Goal: Information Seeking & Learning: Learn about a topic

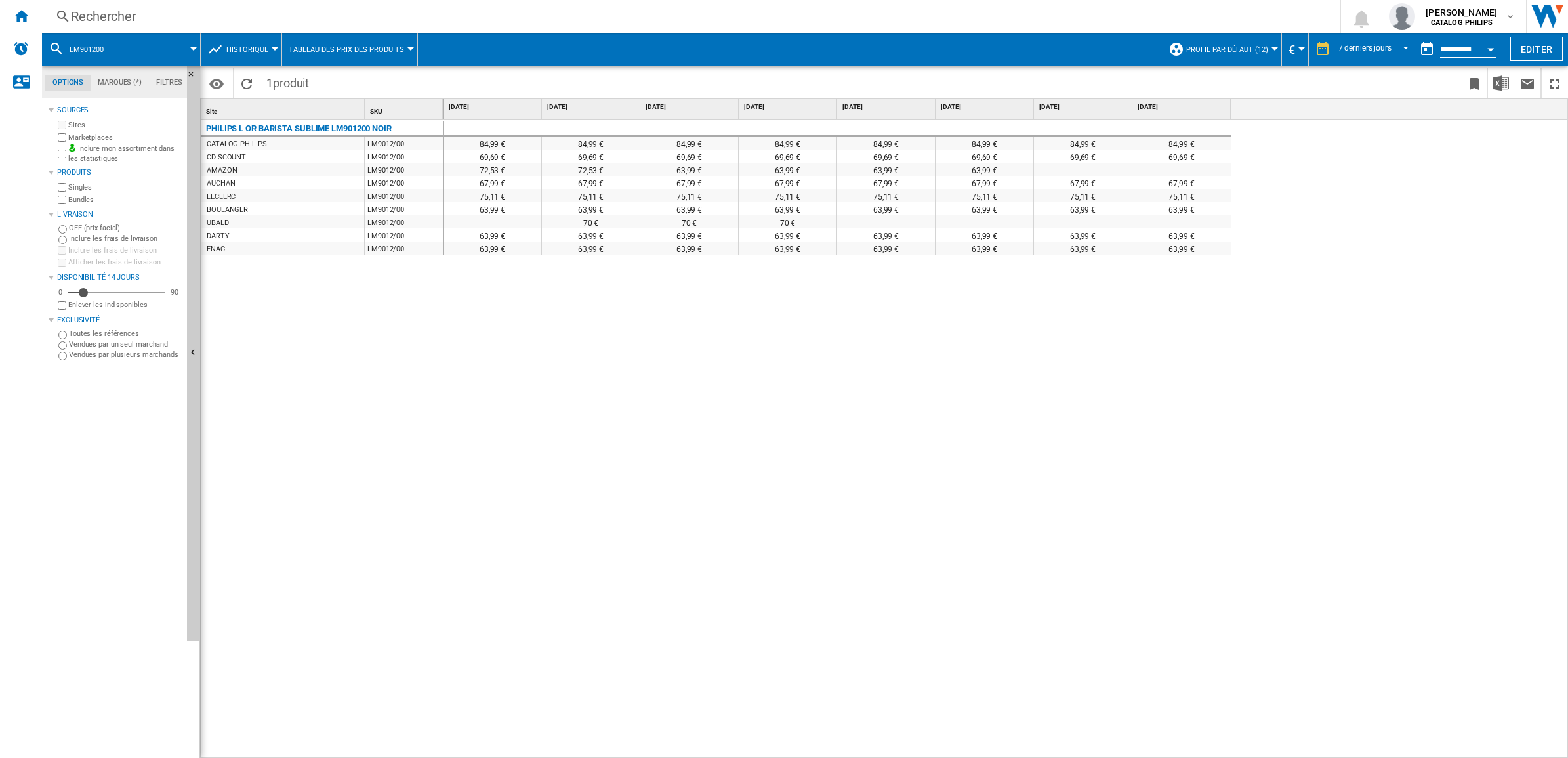
click at [244, 50] on span "Historique" at bounding box center [247, 49] width 42 height 8
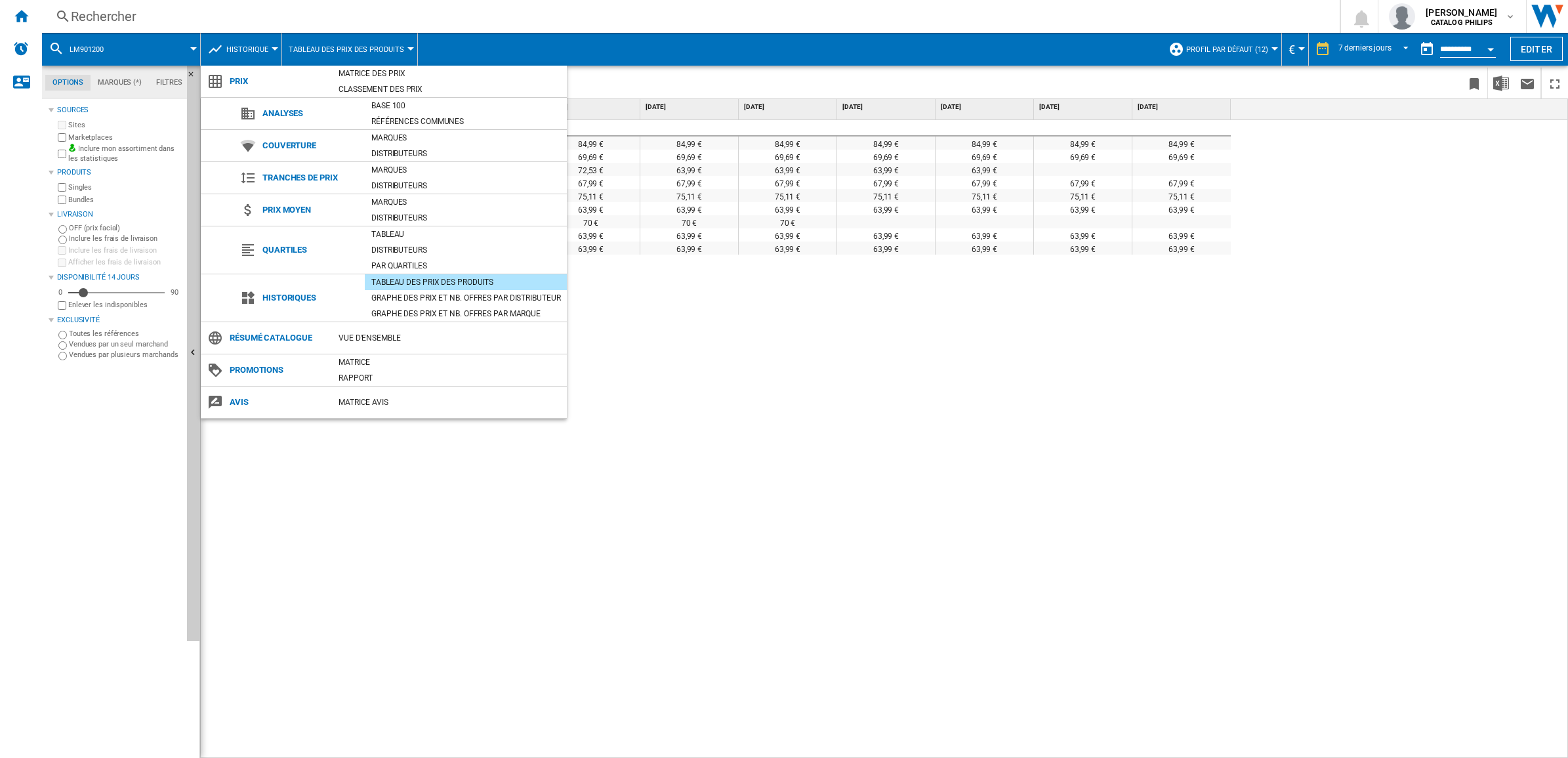
click at [374, 6] on md-backdrop at bounding box center [784, 379] width 1568 height 758
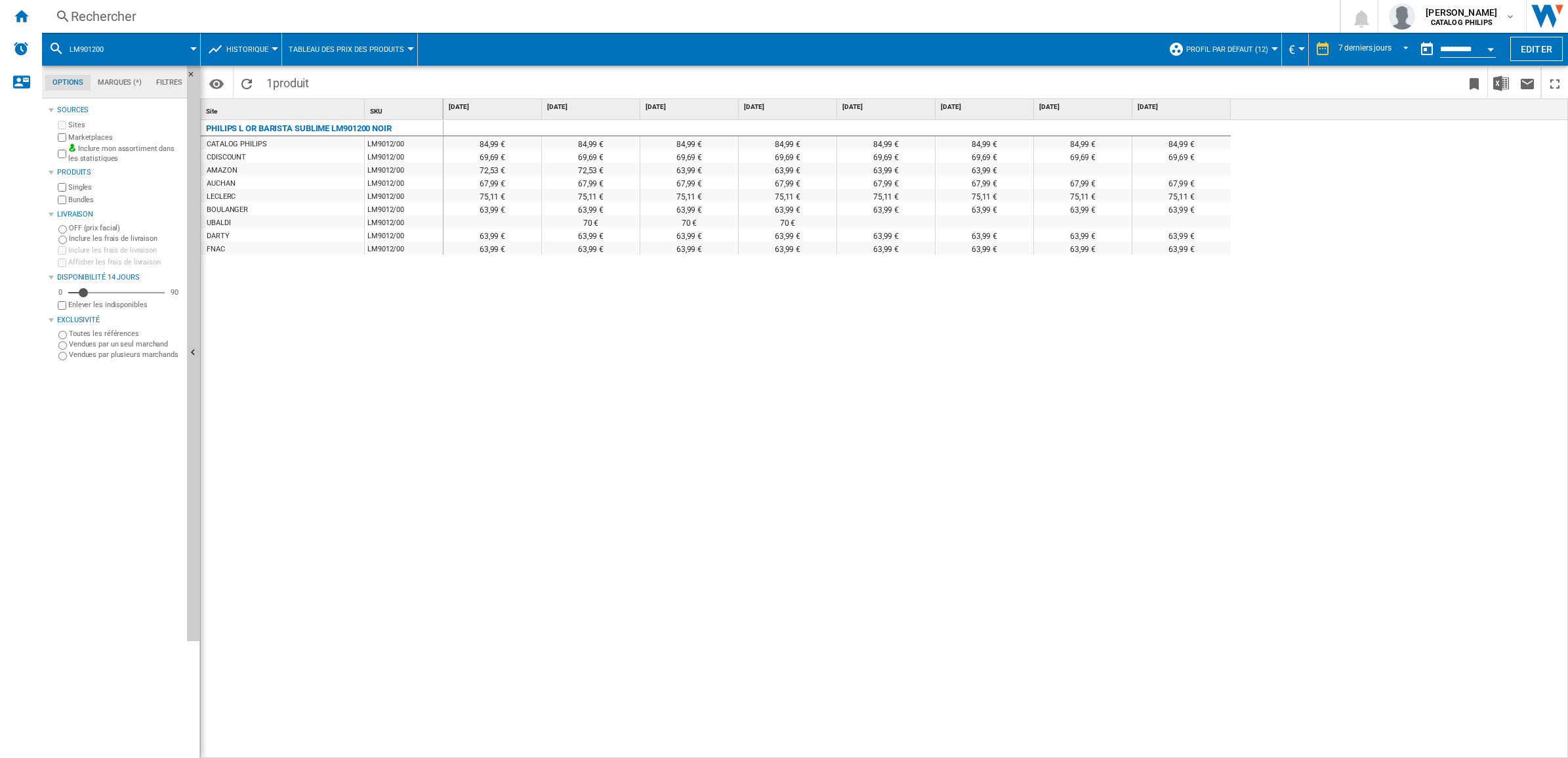
click at [364, 19] on div "Rechercher" at bounding box center [688, 17] width 1235 height 19
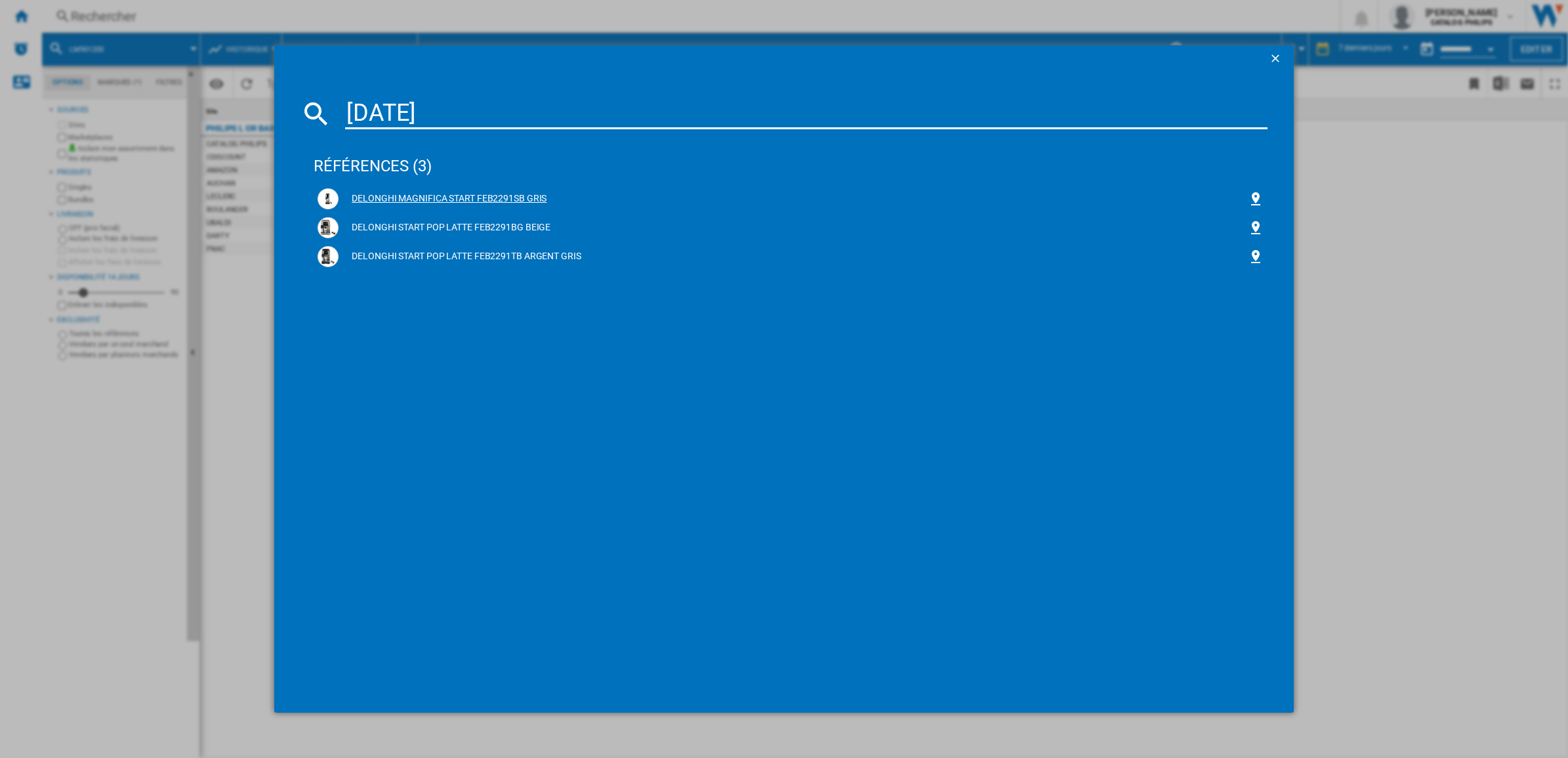
type input "[DATE]"
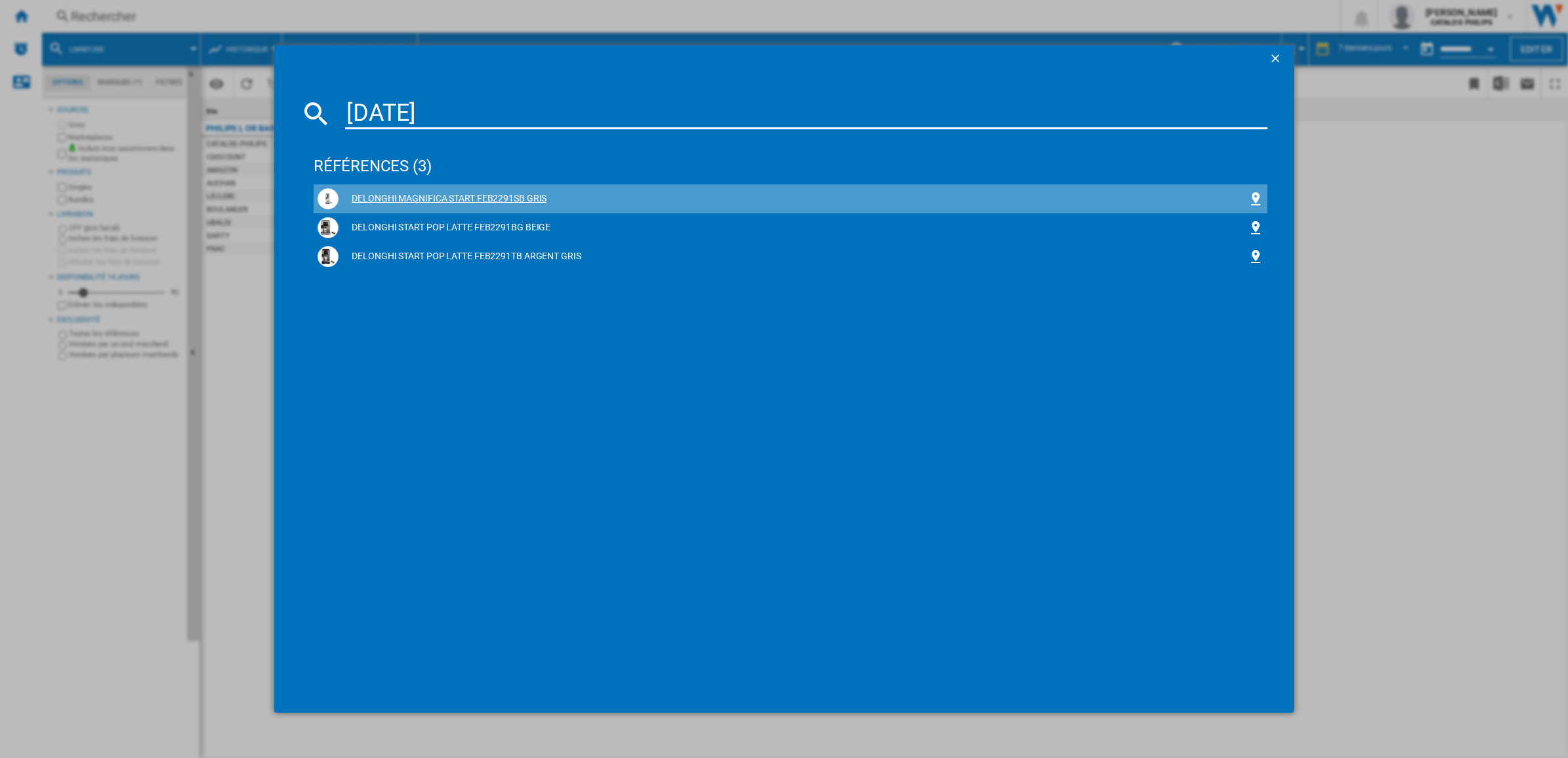
click at [490, 196] on div "DELONGHI MAGNIFICA START FEB2291SB GRIS" at bounding box center [792, 199] width 910 height 13
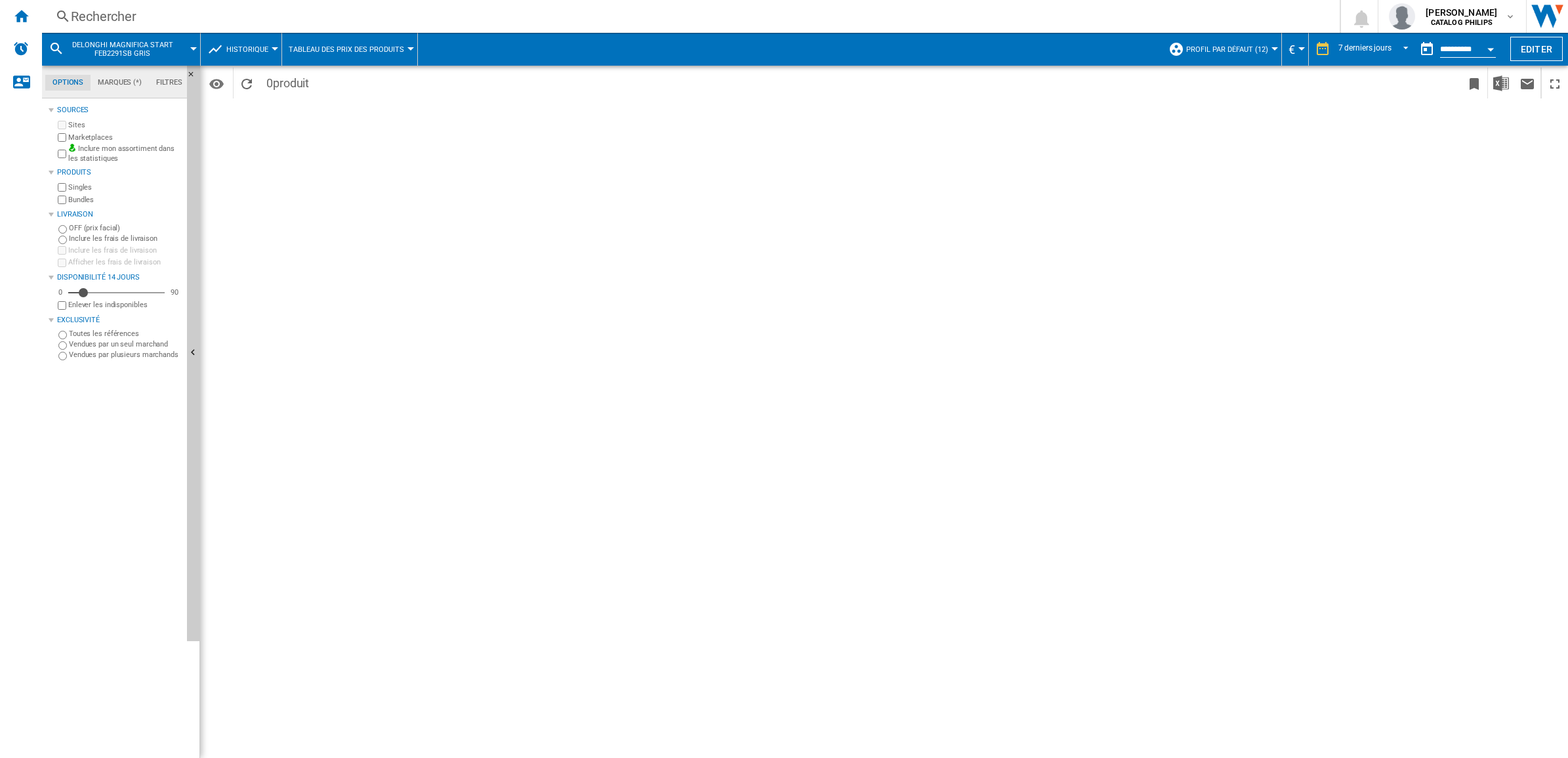
click at [246, 51] on span "Historique" at bounding box center [247, 49] width 42 height 8
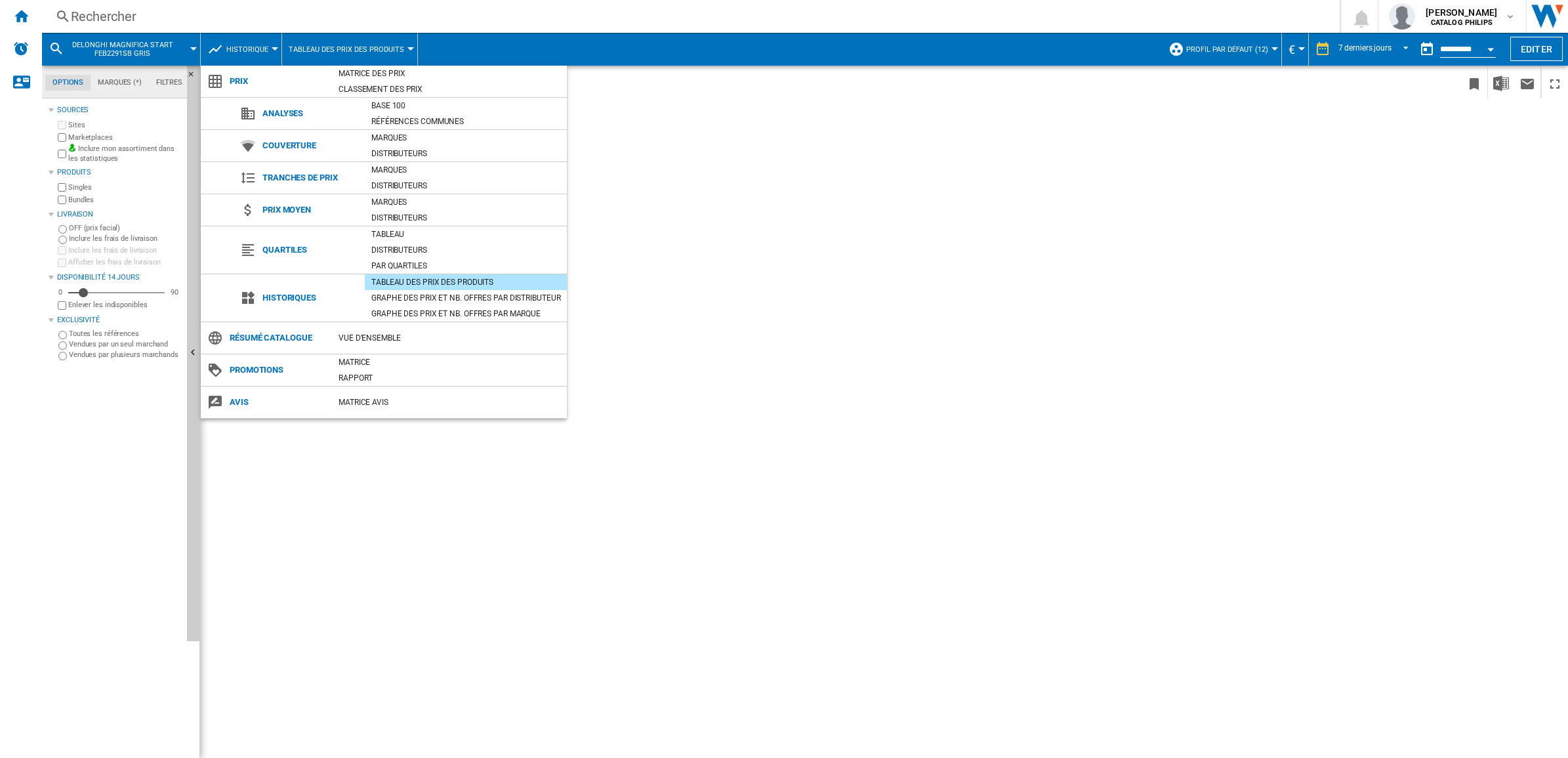
click at [397, 289] on div "Tableau des prix des produits" at bounding box center [466, 282] width 202 height 13
click at [395, 295] on div "Graphe des prix et nb. offres par distributeur" at bounding box center [466, 298] width 202 height 13
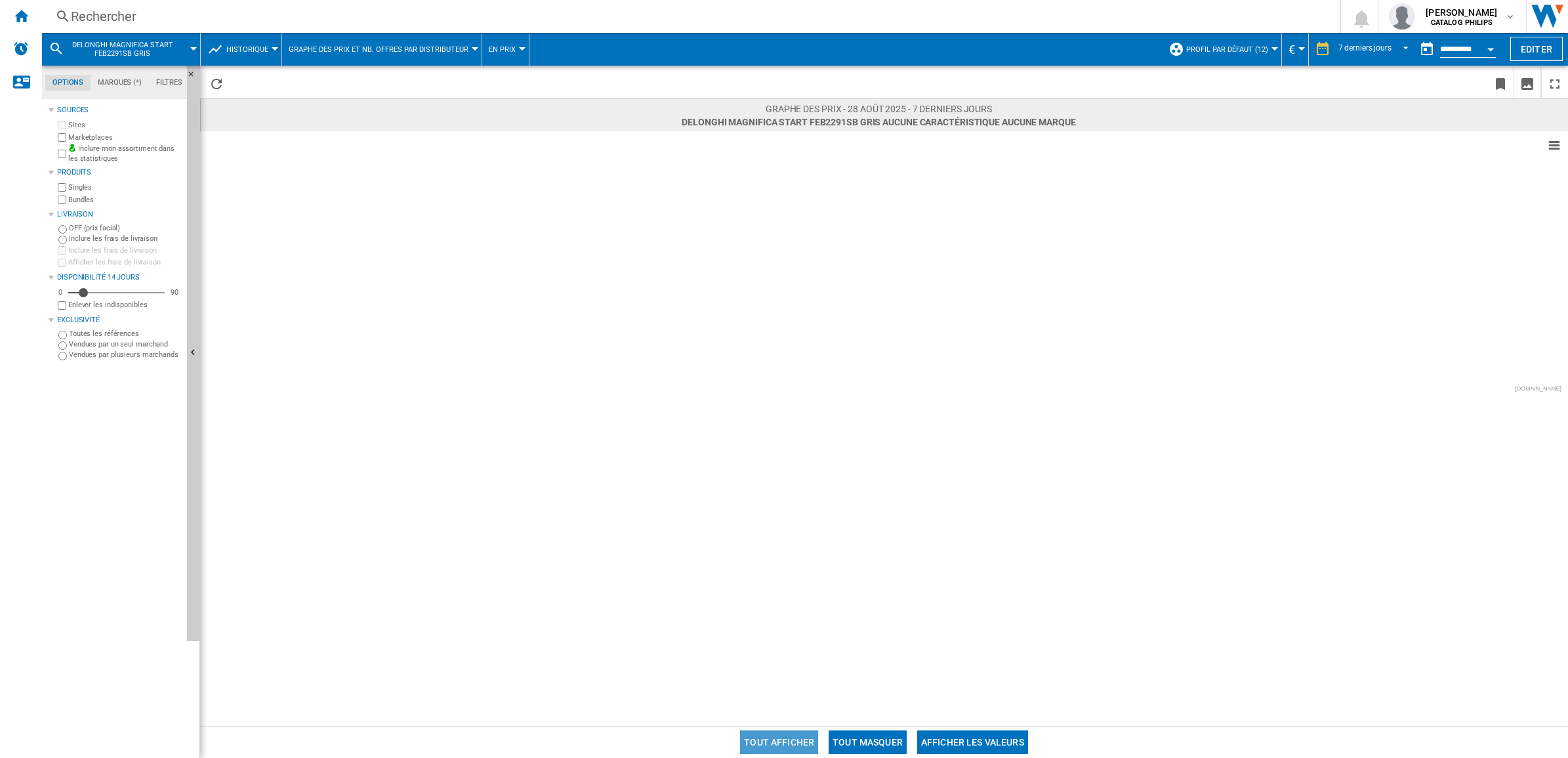
click at [791, 746] on button "Tout afficher" at bounding box center [778, 742] width 78 height 23
click at [1363, 47] on div "7 derniers jours" at bounding box center [1365, 50] width 53 height 9
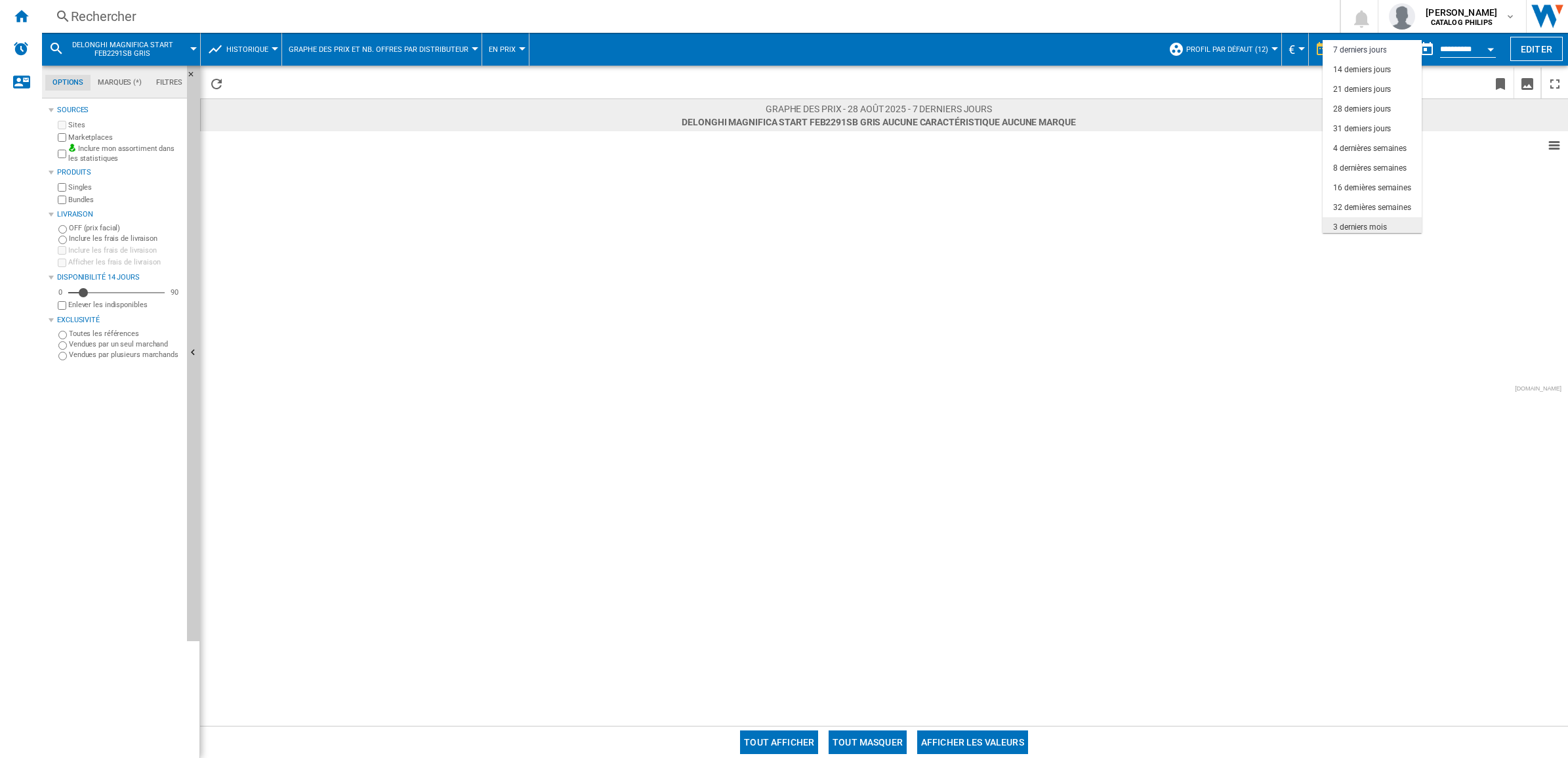
click at [1378, 229] on div "3 derniers mois" at bounding box center [1359, 228] width 53 height 11
click at [259, 59] on button "Historique" at bounding box center [251, 49] width 49 height 33
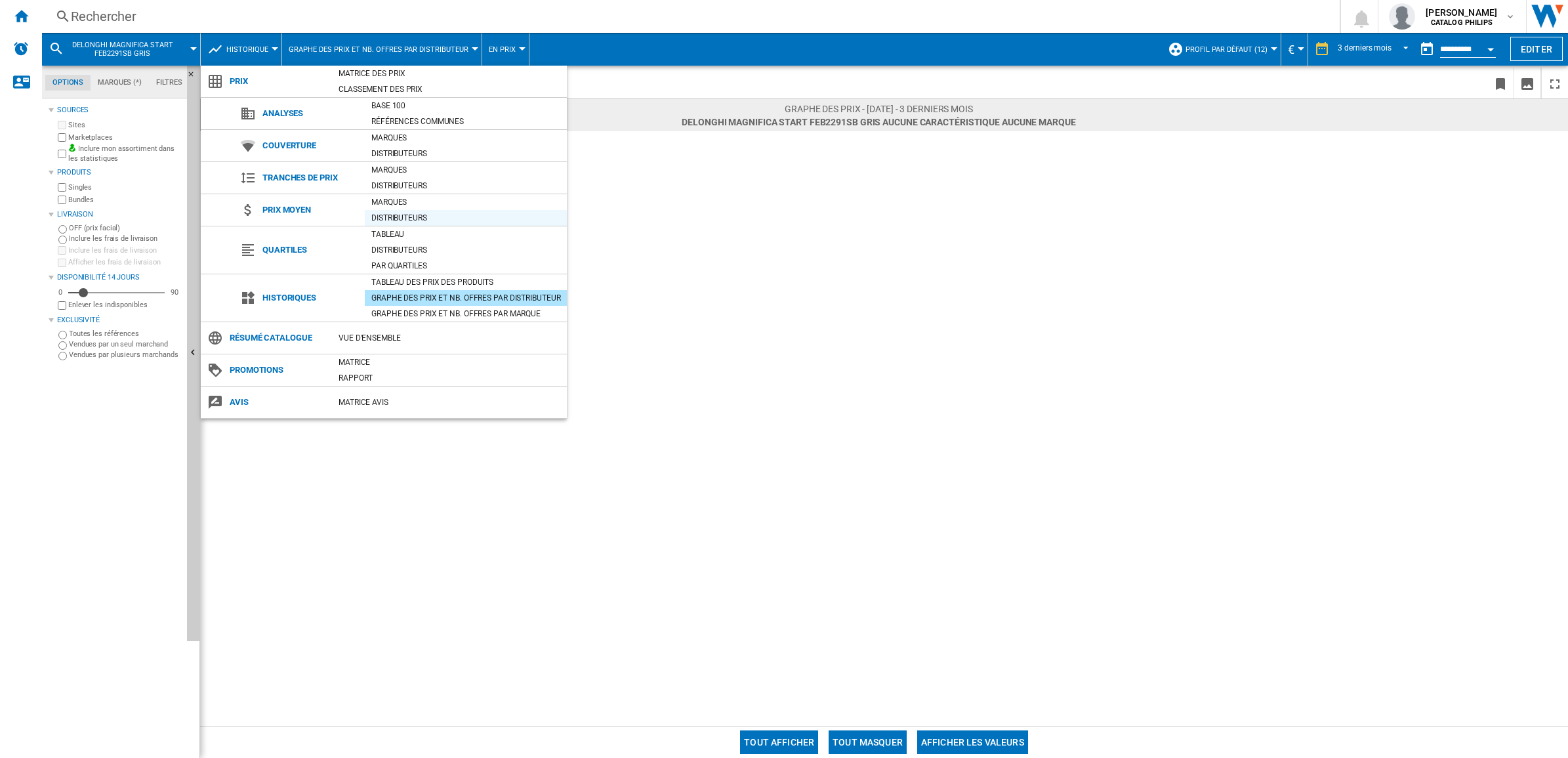
click at [382, 217] on div "Distributeurs" at bounding box center [466, 218] width 202 height 13
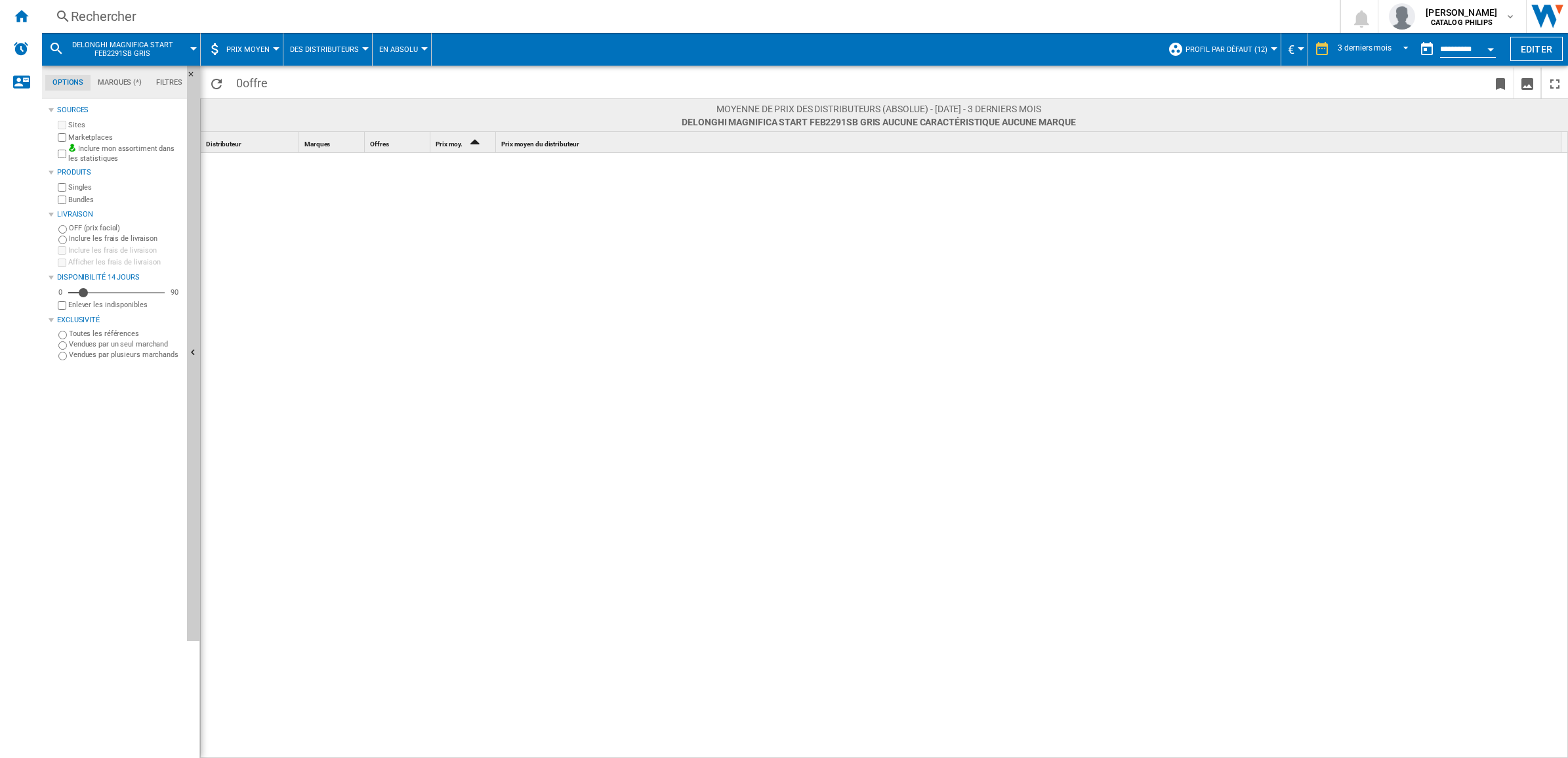
click at [262, 53] on button "Prix moyen" at bounding box center [251, 49] width 50 height 33
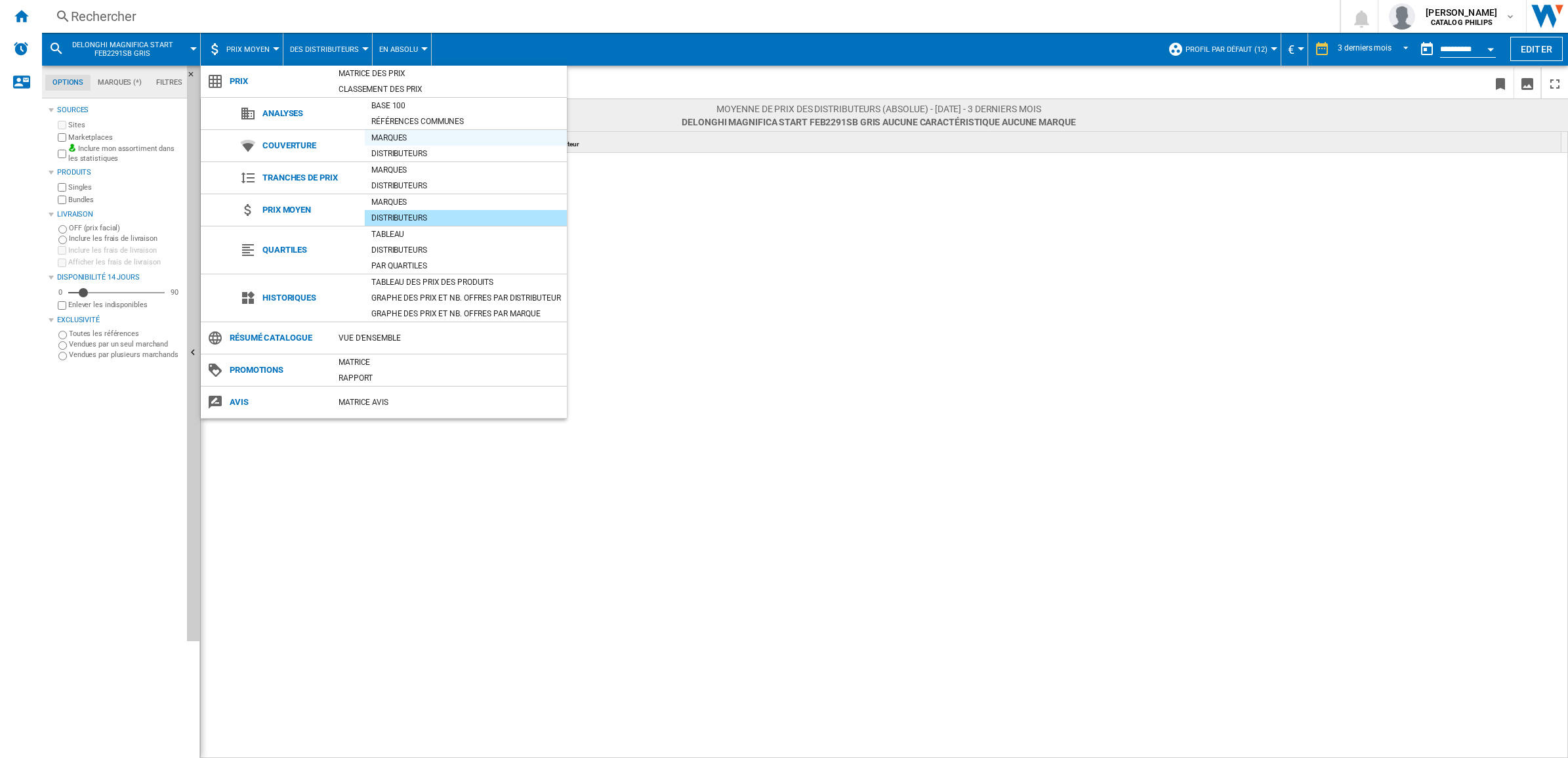
click at [418, 141] on div "Marques" at bounding box center [466, 138] width 202 height 13
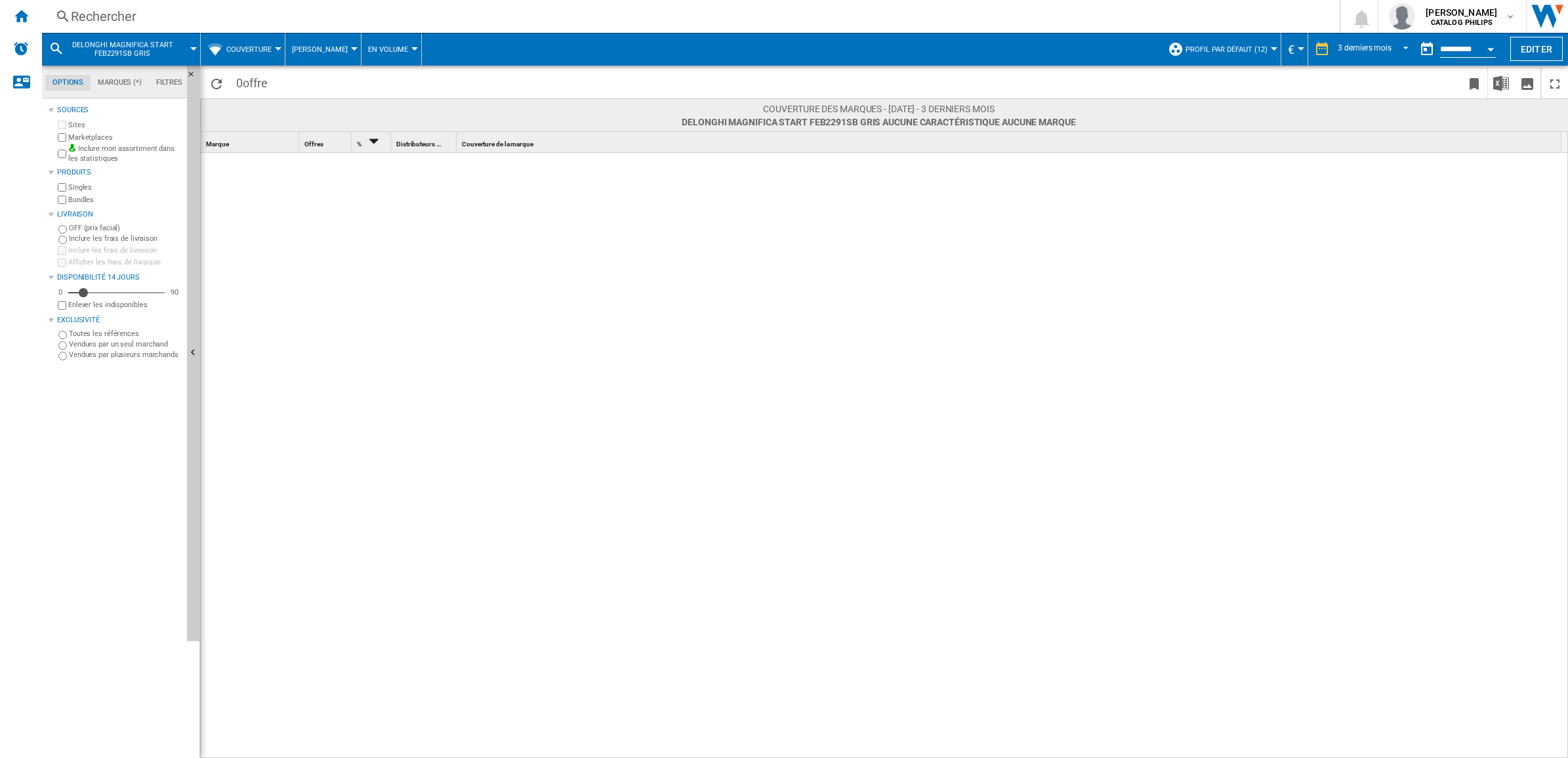
click at [263, 50] on span "Couverture" at bounding box center [249, 49] width 45 height 8
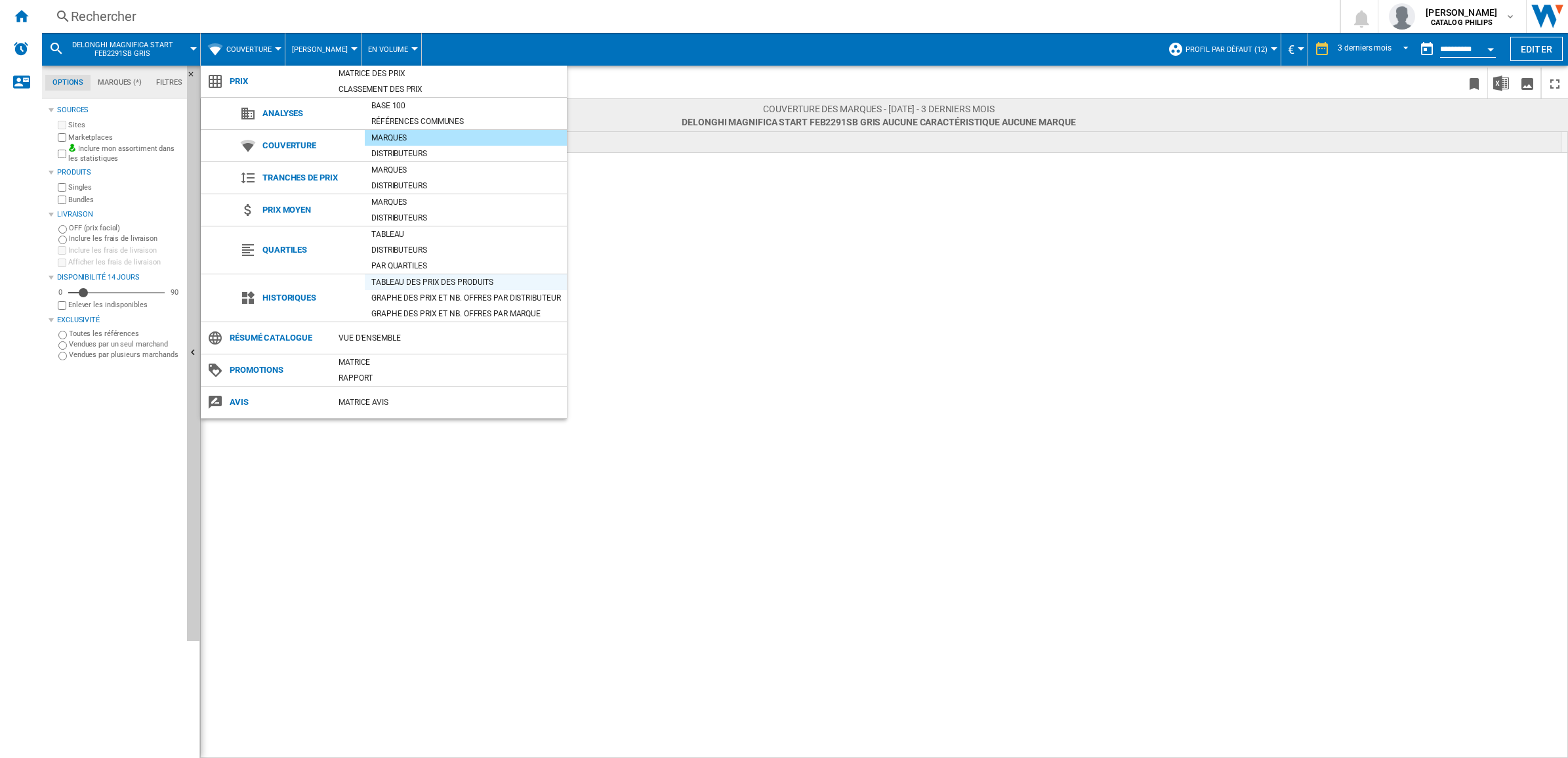
click at [398, 289] on div "Tableau des prix des produits" at bounding box center [466, 282] width 202 height 13
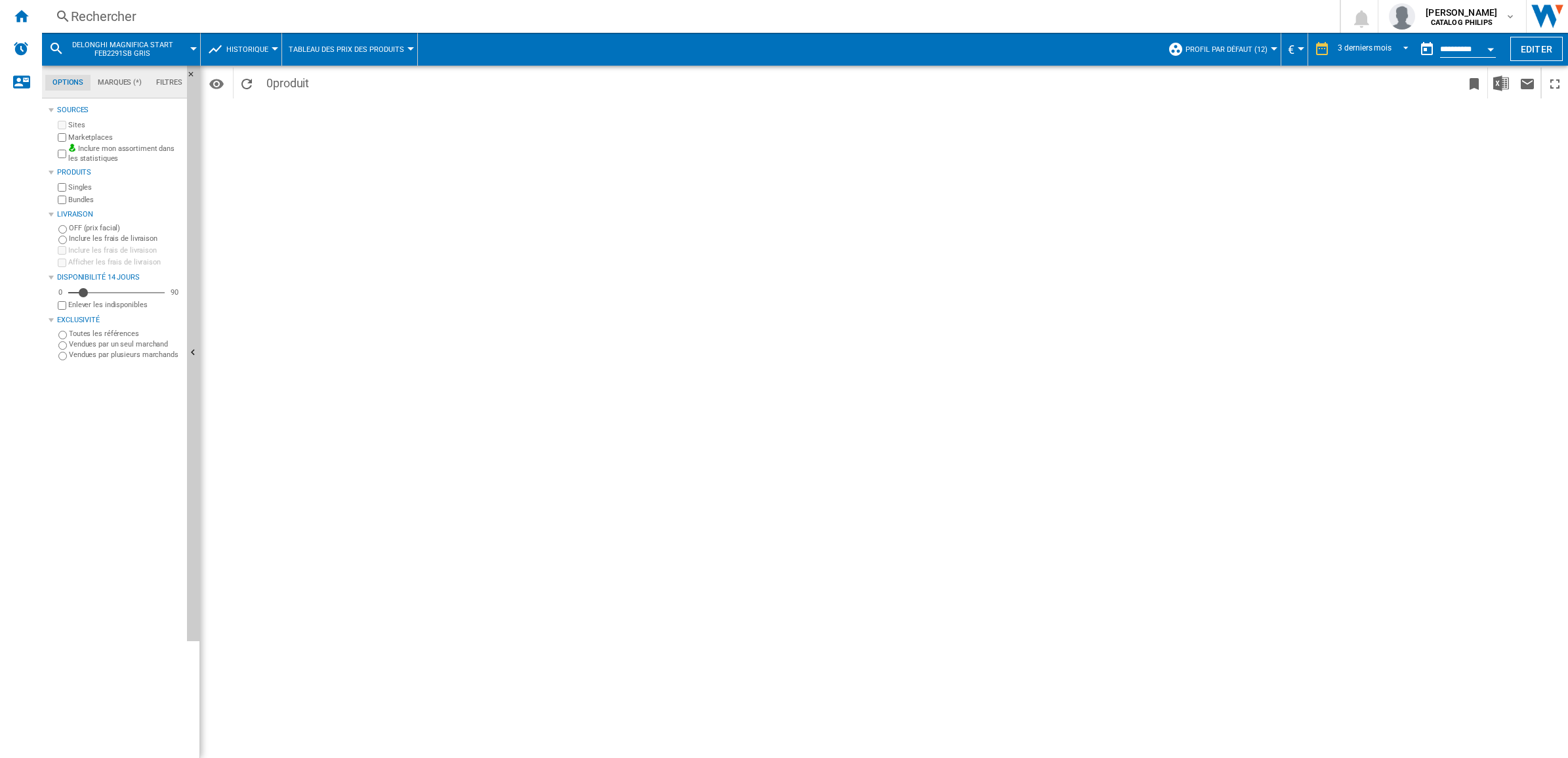
drag, startPoint x: 1221, startPoint y: 53, endPoint x: 1218, endPoint y: 47, distance: 6.7
click at [1218, 47] on button "Profil par défaut (12)" at bounding box center [1230, 49] width 89 height 33
click at [1050, 142] on md-backdrop at bounding box center [784, 379] width 1568 height 758
click at [369, 11] on div "Rechercher" at bounding box center [688, 17] width 1235 height 19
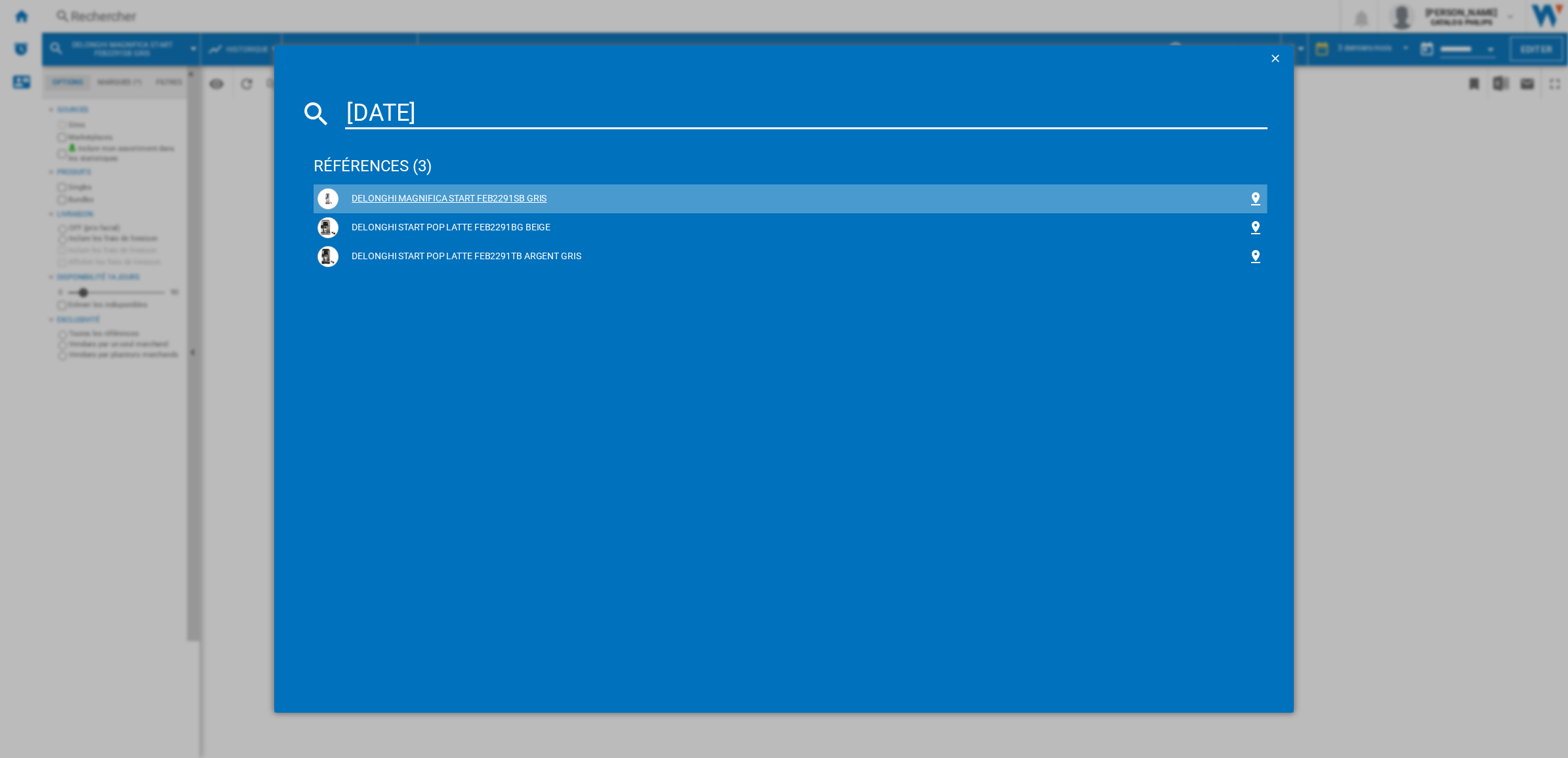
click at [461, 194] on div "DELONGHI MAGNIFICA START FEB2291SB GRIS" at bounding box center [792, 199] width 910 height 13
click at [1255, 194] on ng-md-icon at bounding box center [1255, 199] width 16 height 16
click at [453, 205] on div "DELONGHI MAGNIFICA START FEB2291SB GRIS" at bounding box center [791, 199] width 946 height 21
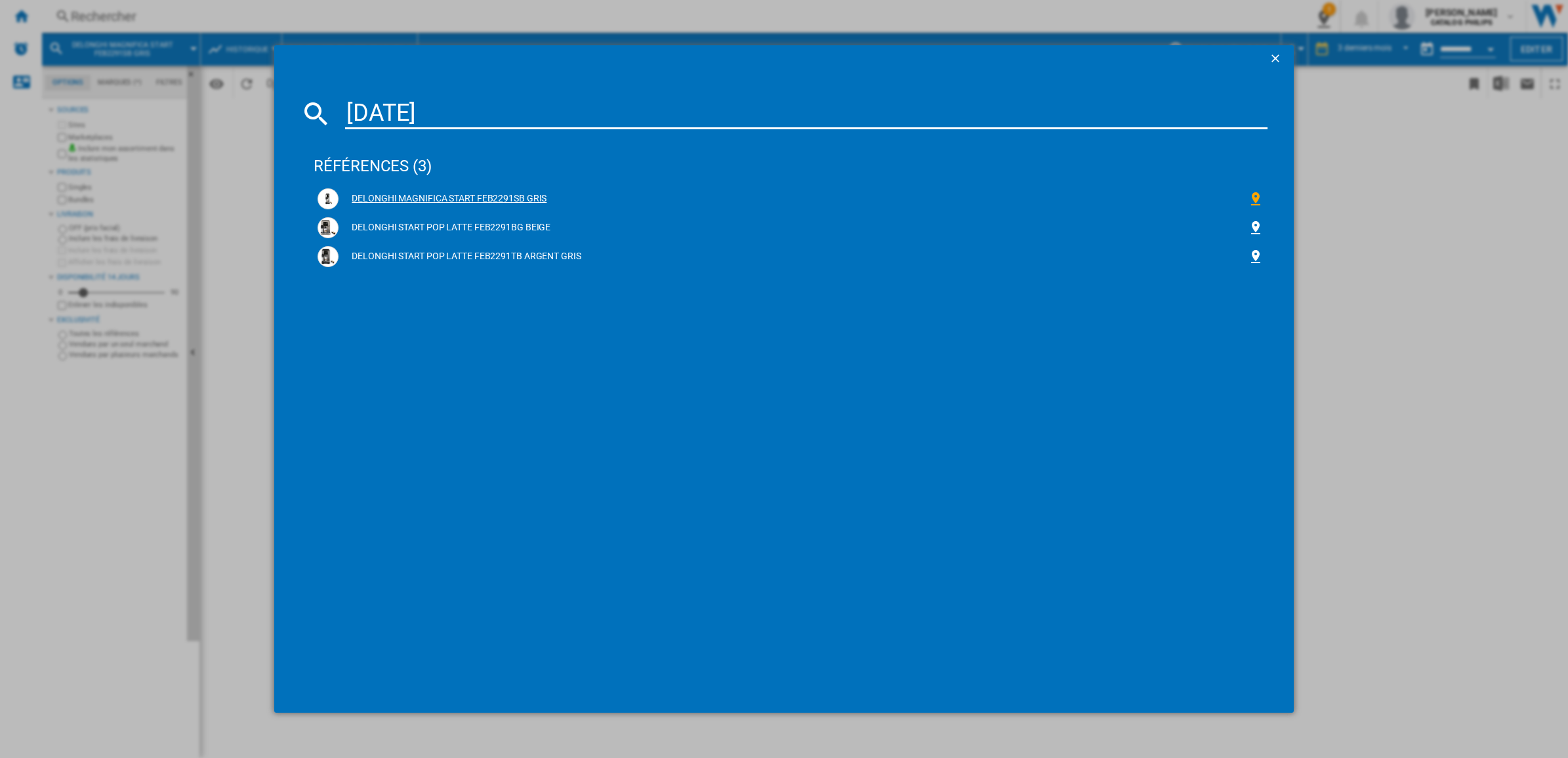
click at [467, 194] on div "DELONGHI MAGNIFICA START FEB2291SB GRIS" at bounding box center [792, 199] width 910 height 13
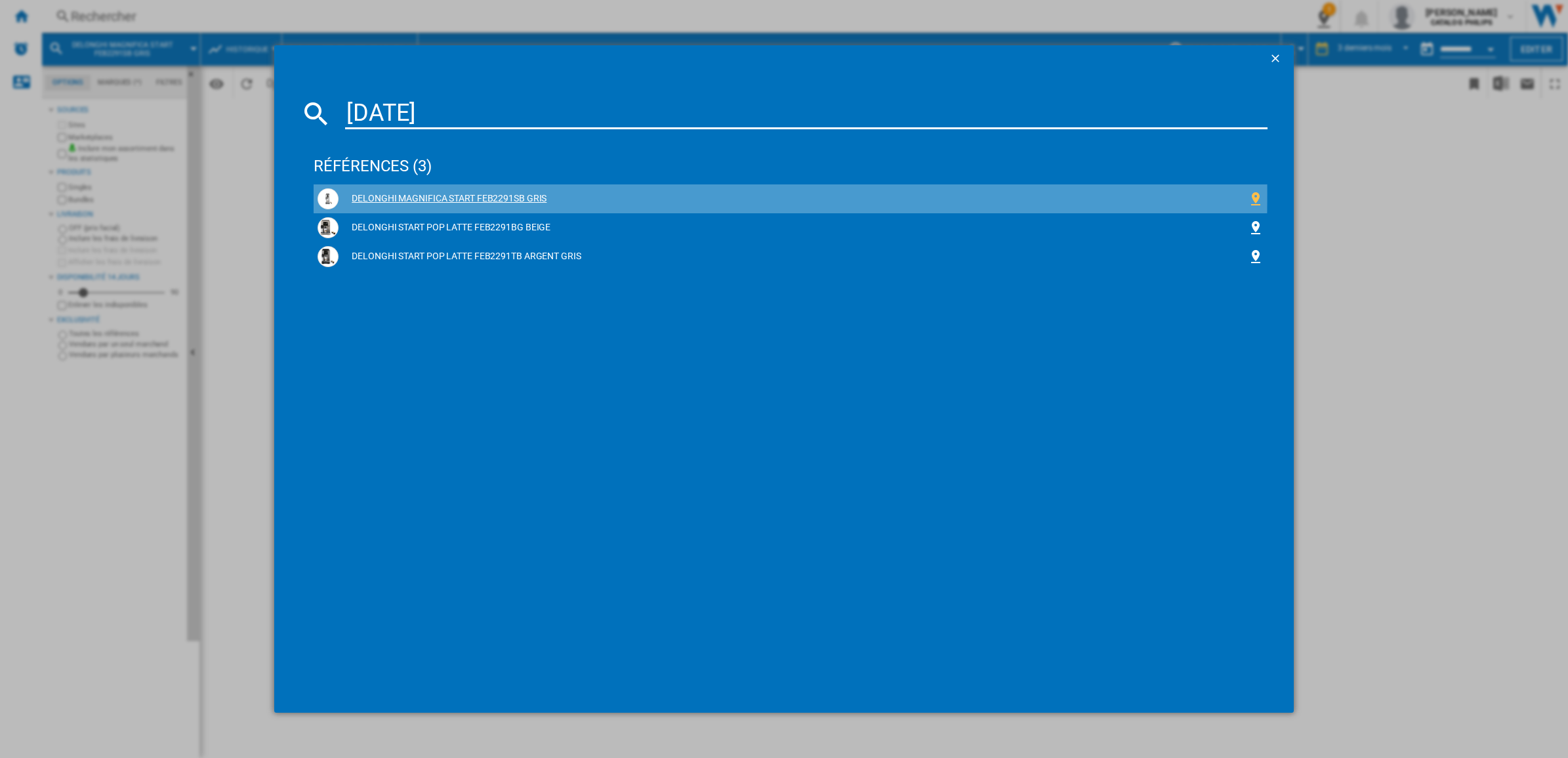
click at [467, 194] on div "DELONGHI MAGNIFICA START FEB2291SB GRIS" at bounding box center [792, 199] width 910 height 13
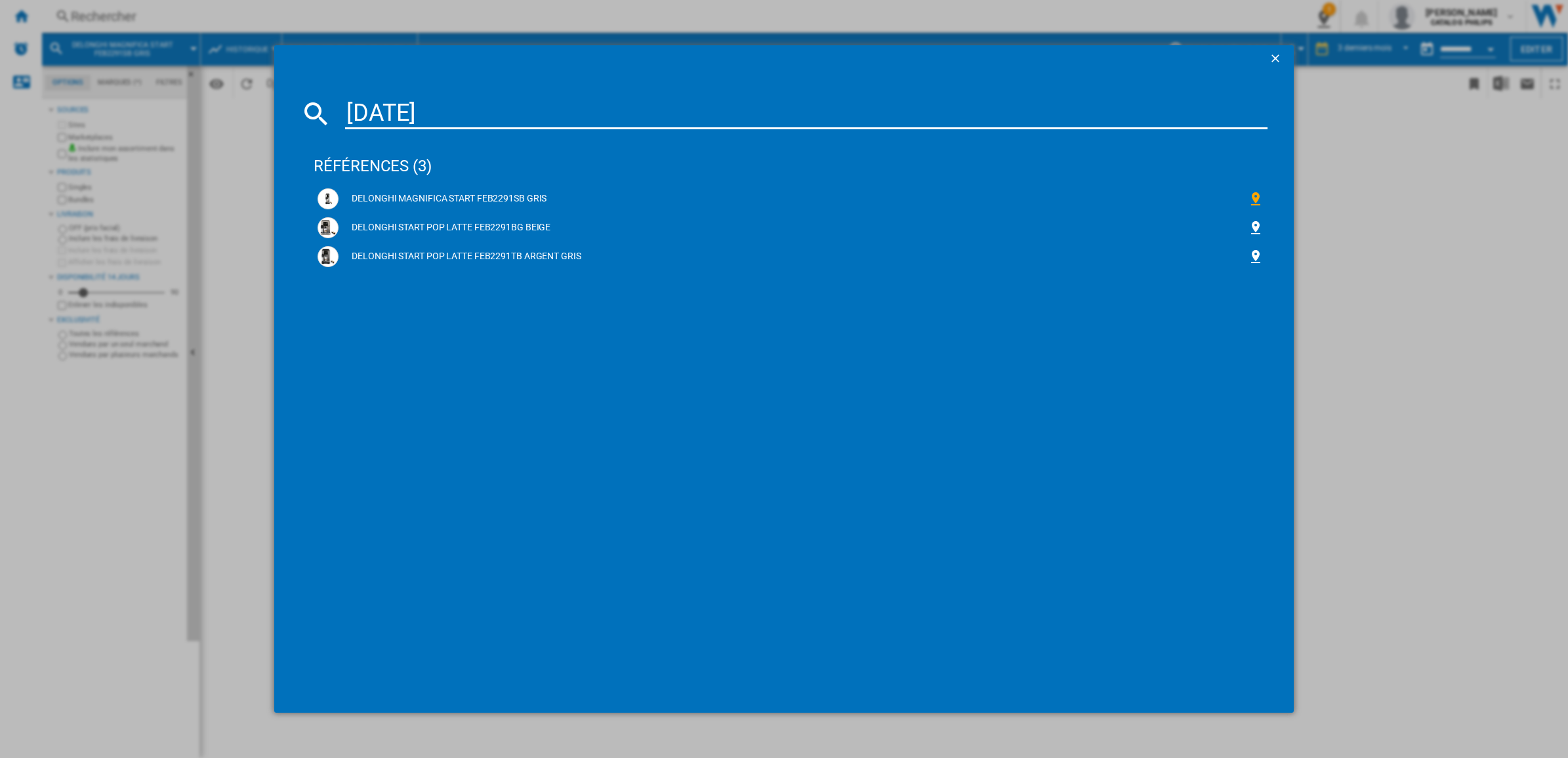
drag, startPoint x: 467, startPoint y: 194, endPoint x: 447, endPoint y: 112, distance: 84.4
click at [447, 112] on input "[DATE]" at bounding box center [806, 113] width 923 height 32
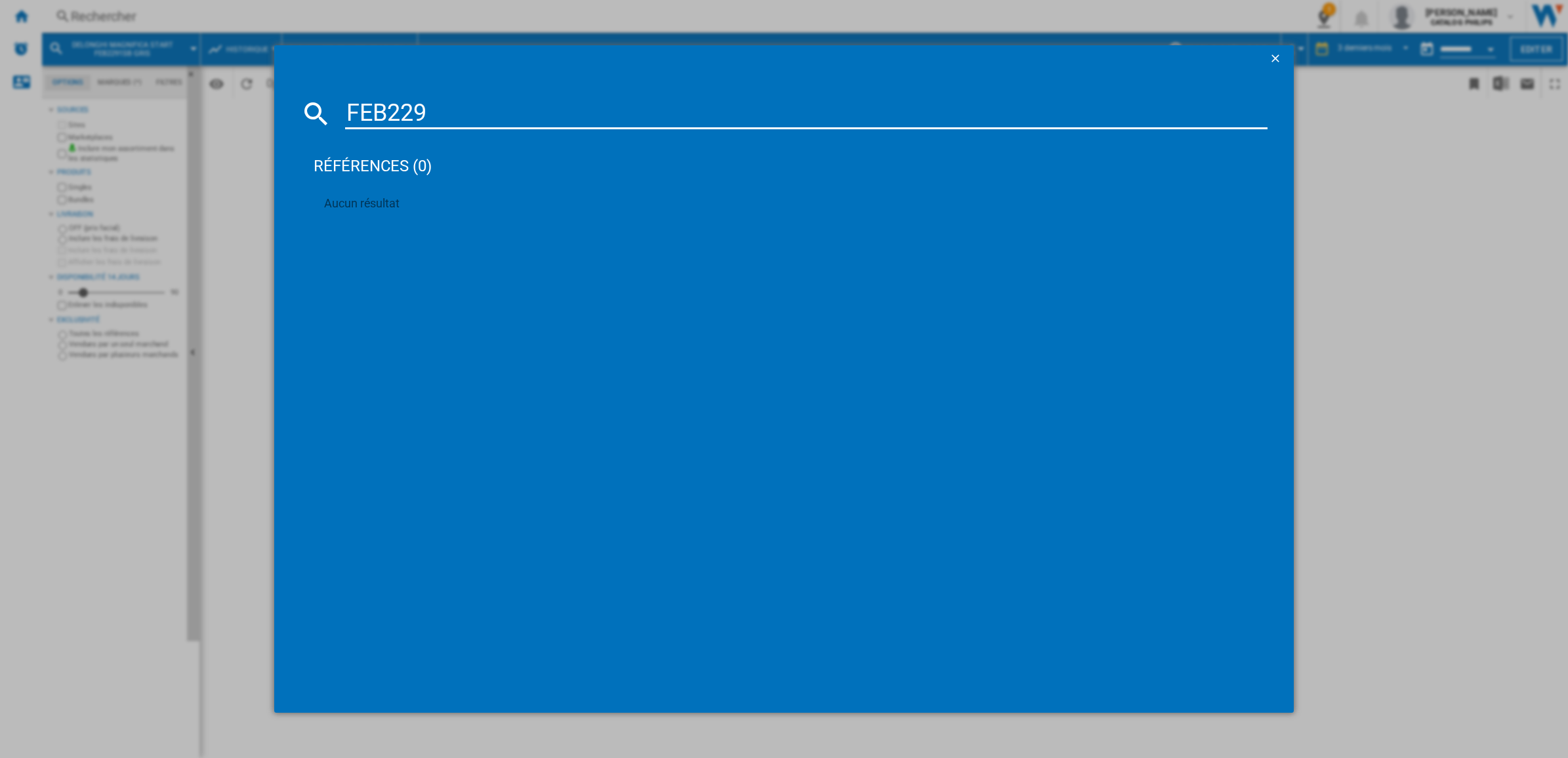
type input "[DATE]"
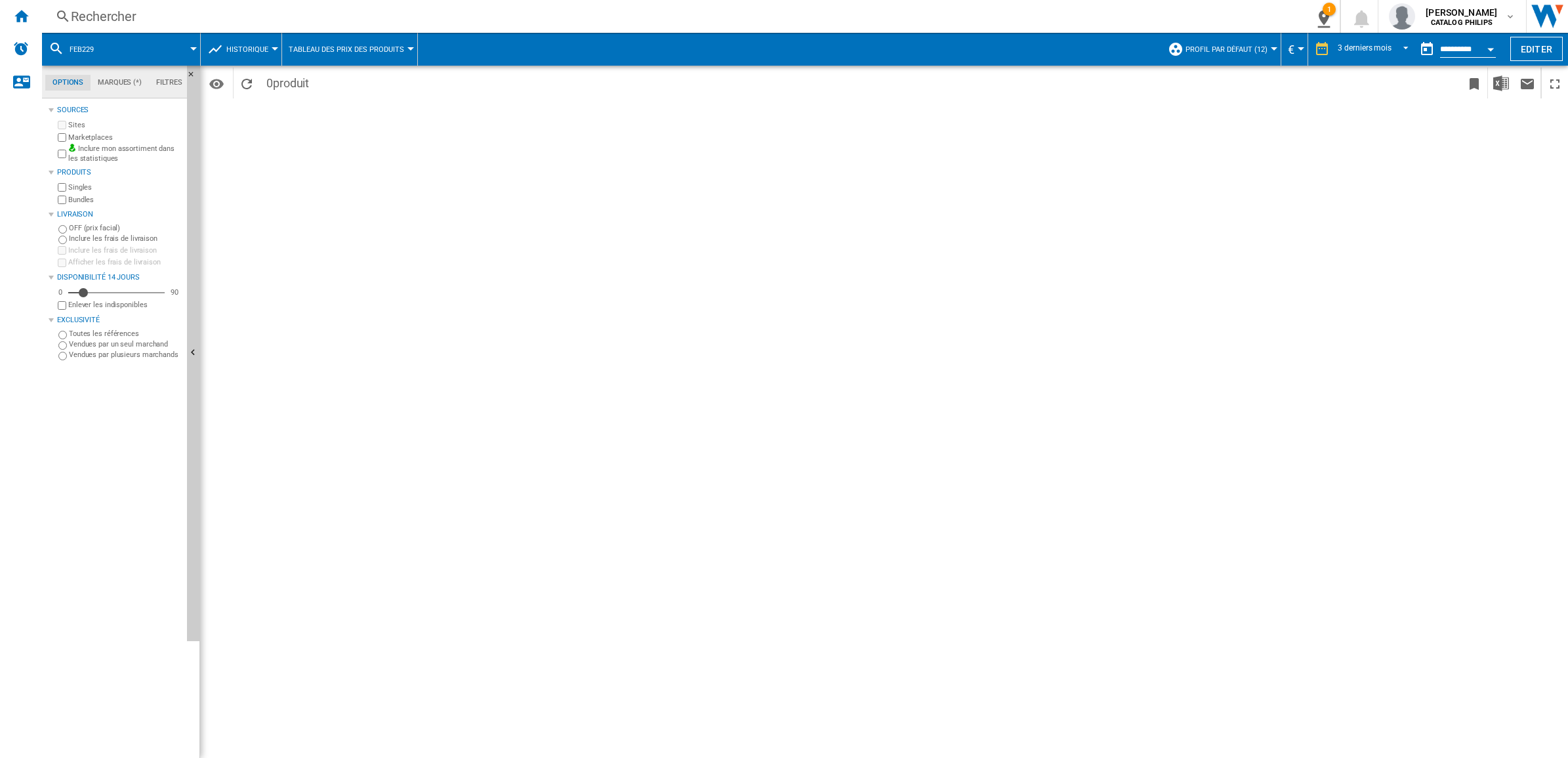
click at [277, 8] on div "Rechercher" at bounding box center [670, 17] width 1198 height 19
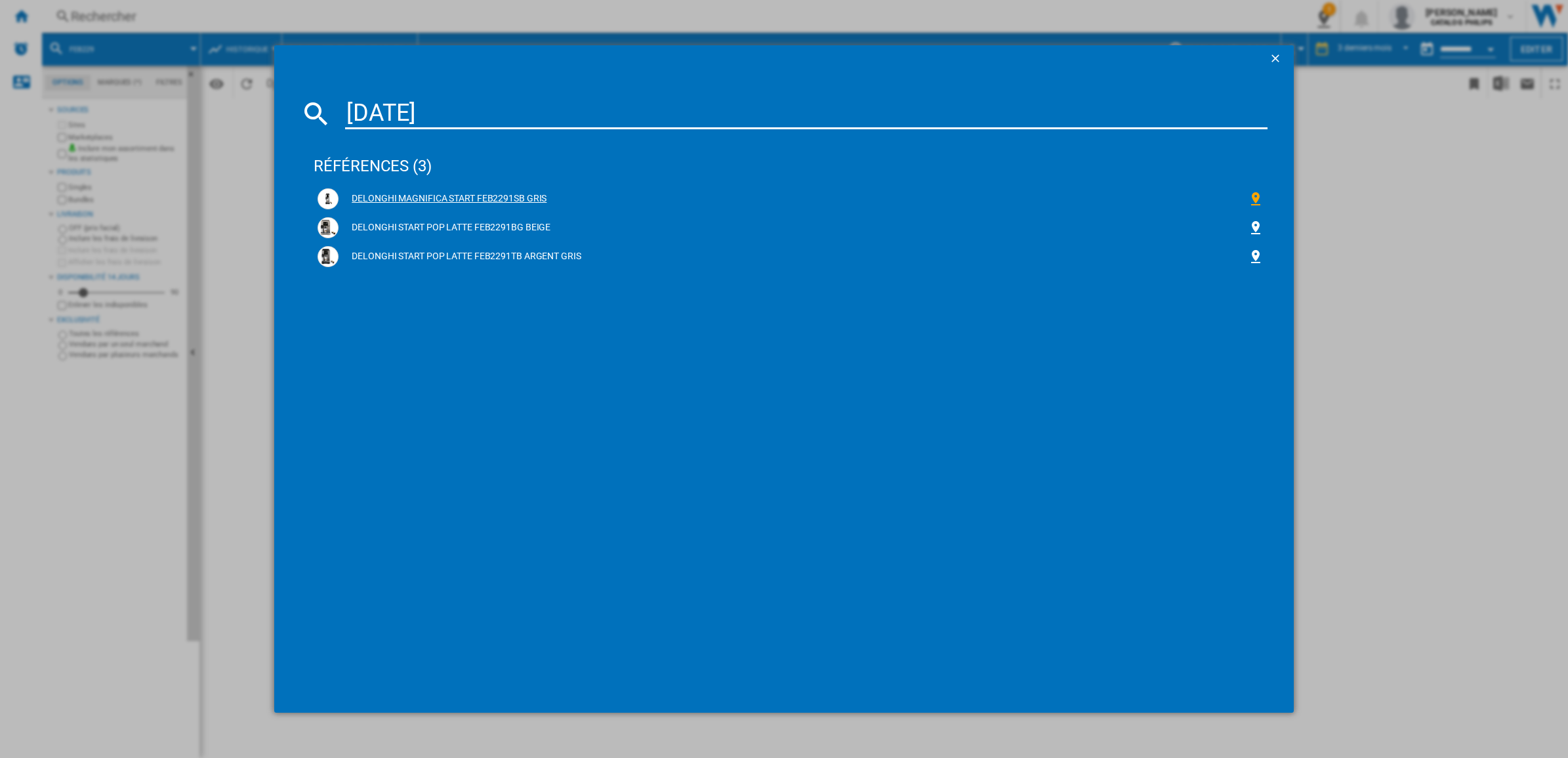
type input "[DATE]"
click at [413, 199] on div "DELONGHI MAGNIFICA START FEB2291SB GRIS" at bounding box center [792, 199] width 910 height 13
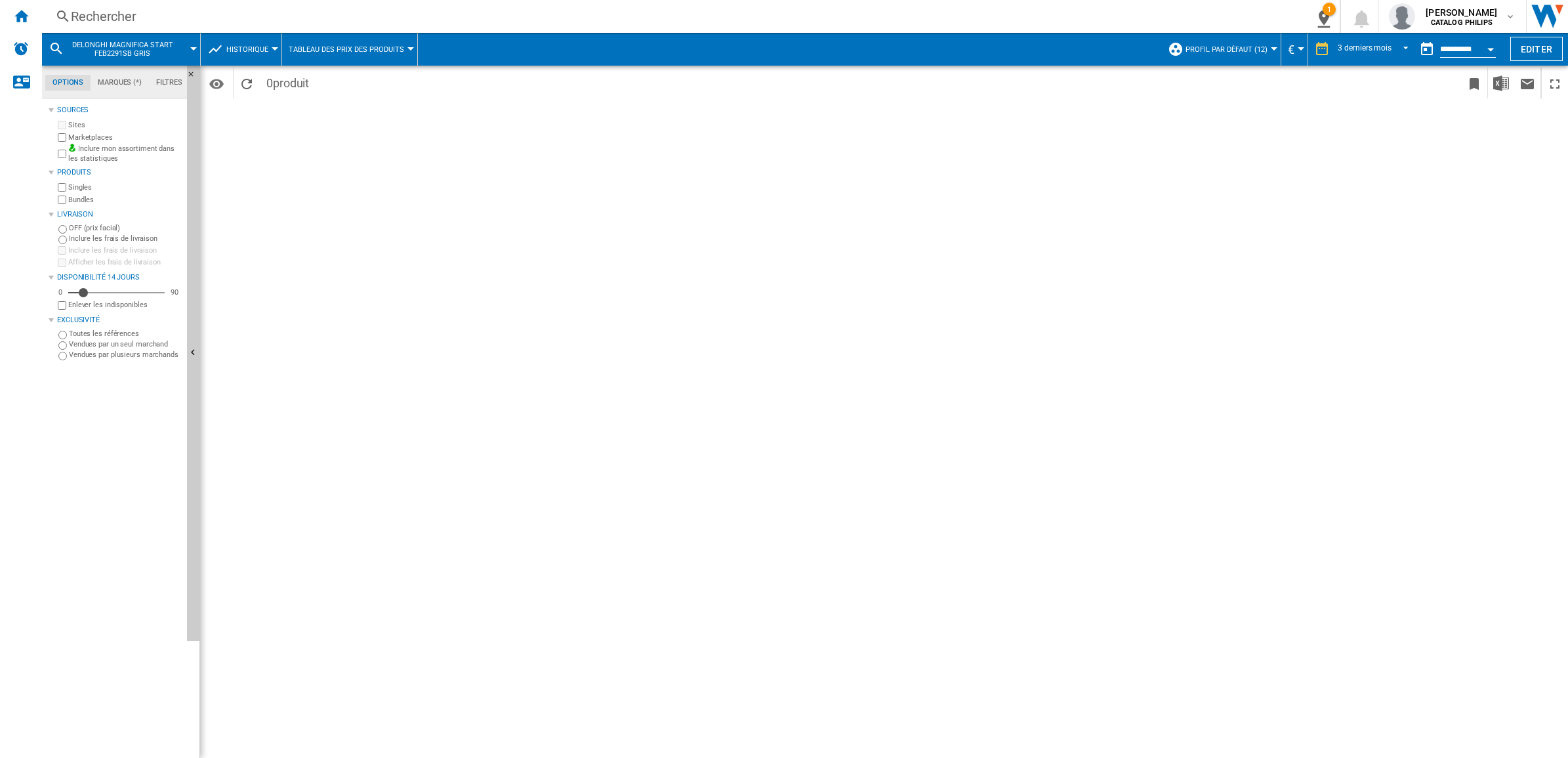
click at [64, 119] on div "Sites" at bounding box center [118, 125] width 126 height 12
click at [288, 10] on div "Rechercher" at bounding box center [670, 17] width 1198 height 19
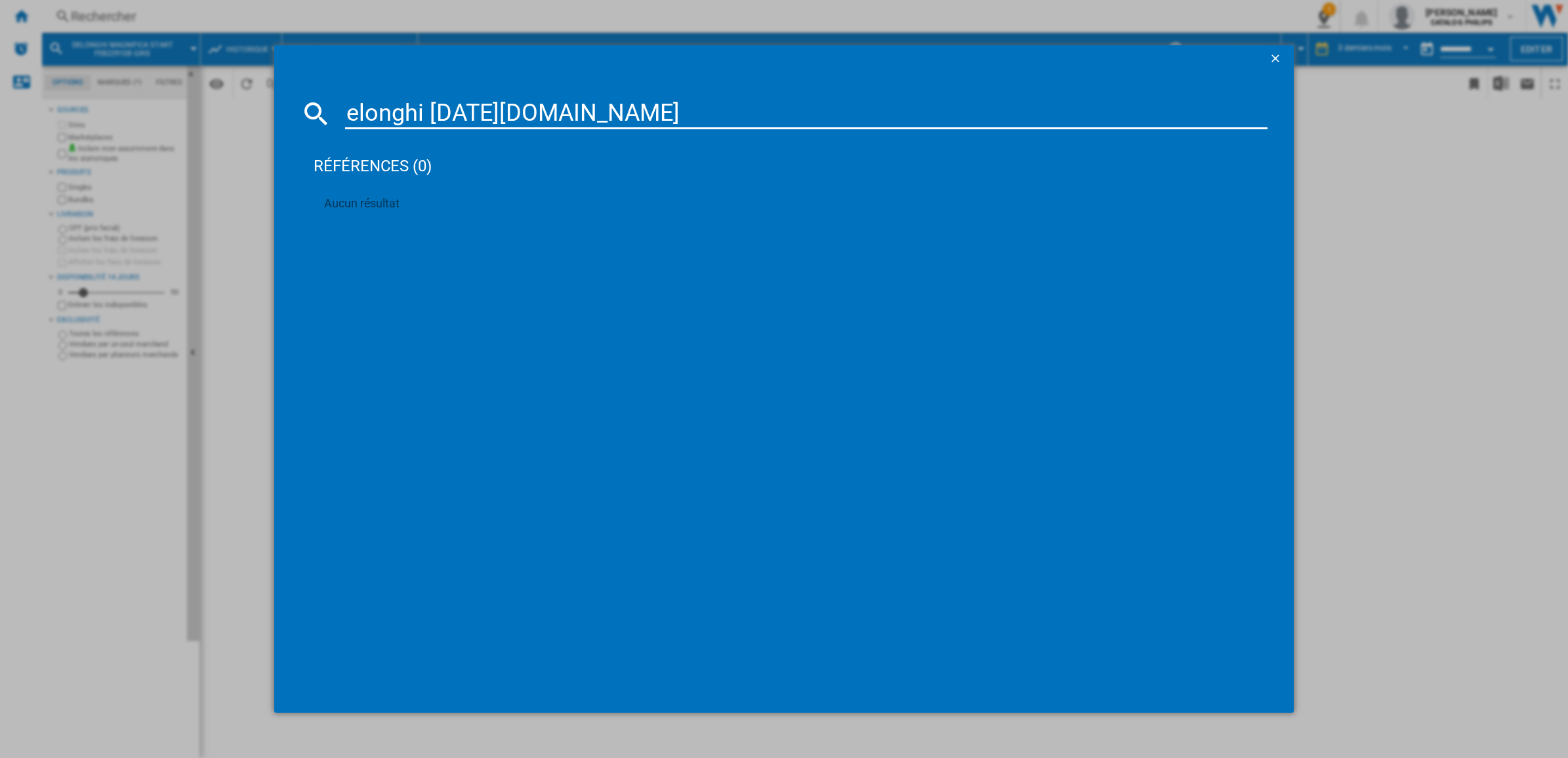
click at [351, 107] on input "elonghi [DATE][DOMAIN_NAME]" at bounding box center [806, 113] width 923 height 32
type input "delonghi [DATE][DOMAIN_NAME]"
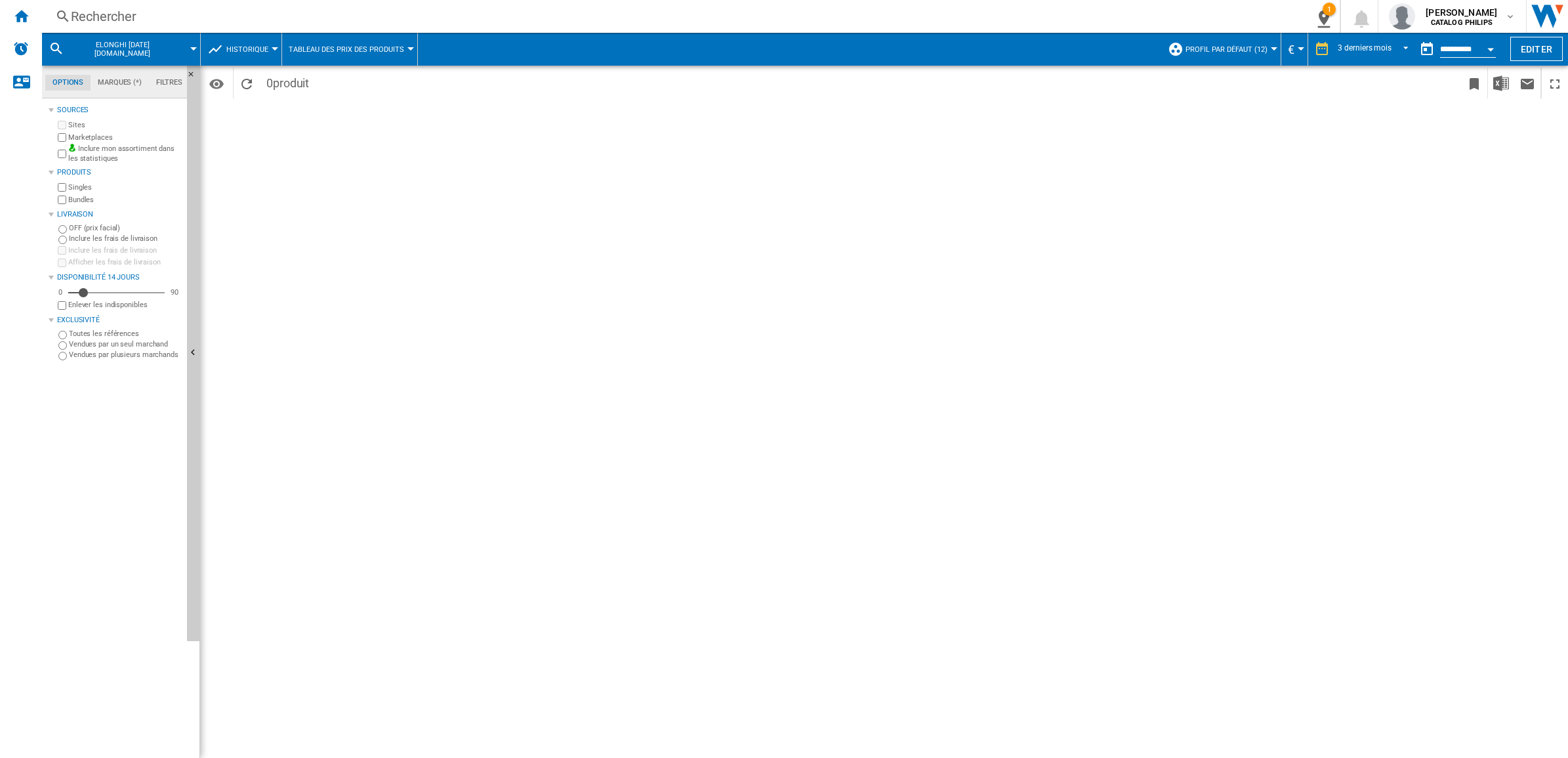
click at [1259, 44] on button "Profil par défaut (12)" at bounding box center [1230, 49] width 89 height 33
click at [1366, 40] on md-backdrop at bounding box center [784, 379] width 1568 height 758
click at [1403, 45] on span "REPORTS.WIZARD.STEPS.REPORT.STEPS.REPORT_OPTIONS.PERIOD: 3 derniers mois" at bounding box center [1402, 48] width 16 height 12
click at [1393, 33] on md-option "31 derniers jours" at bounding box center [1372, 30] width 99 height 20
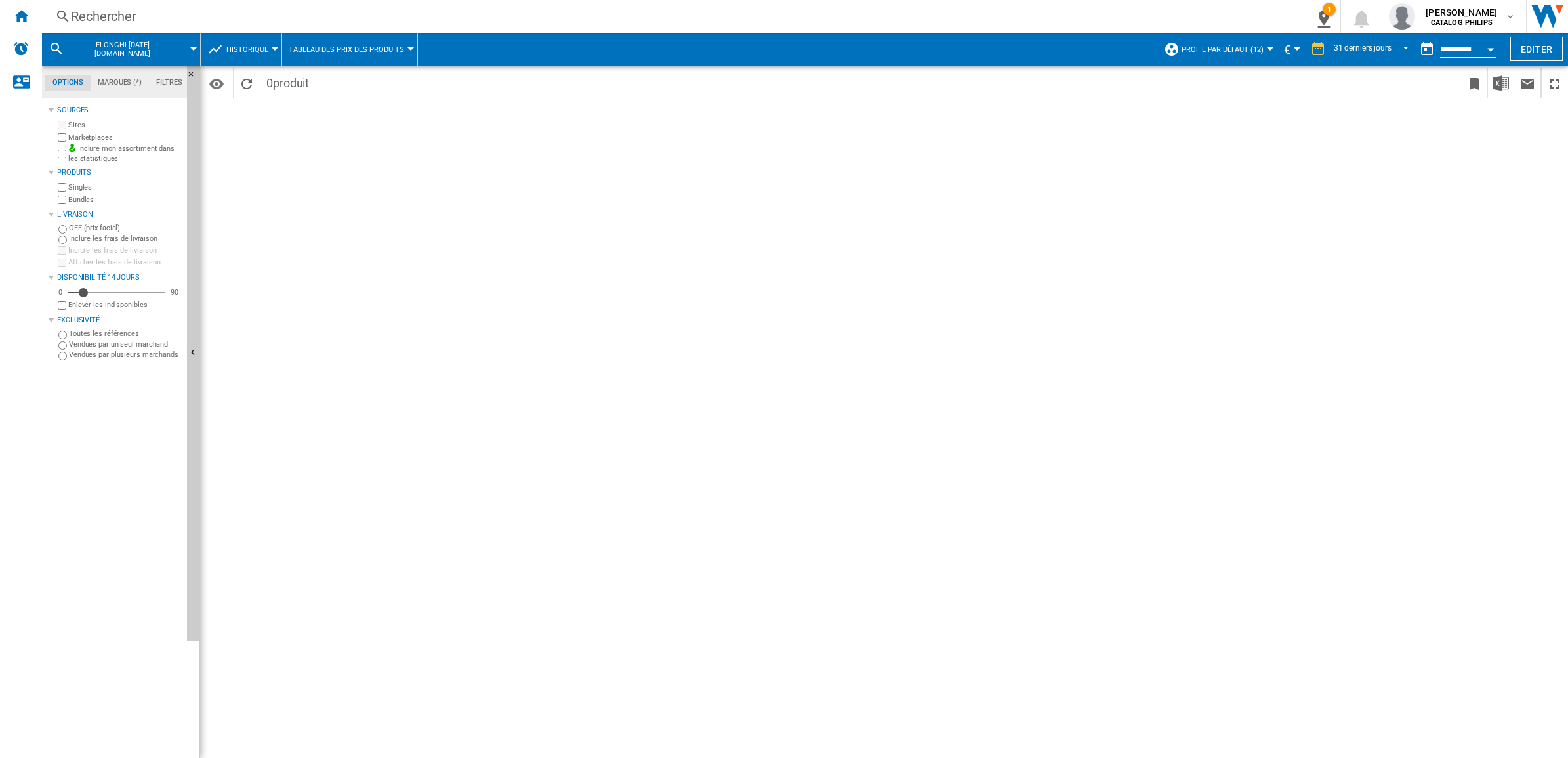
click at [1497, 47] on button "Open calendar" at bounding box center [1490, 47] width 23 height 23
click at [1181, 166] on div at bounding box center [784, 379] width 1568 height 758
click at [264, 122] on div "Période 31 derniers jours 1 jour 7 derniers jours 14 derniers jours 21 derniers…" at bounding box center [884, 411] width 1368 height 692
click at [122, 13] on div "Rechercher" at bounding box center [688, 17] width 1235 height 19
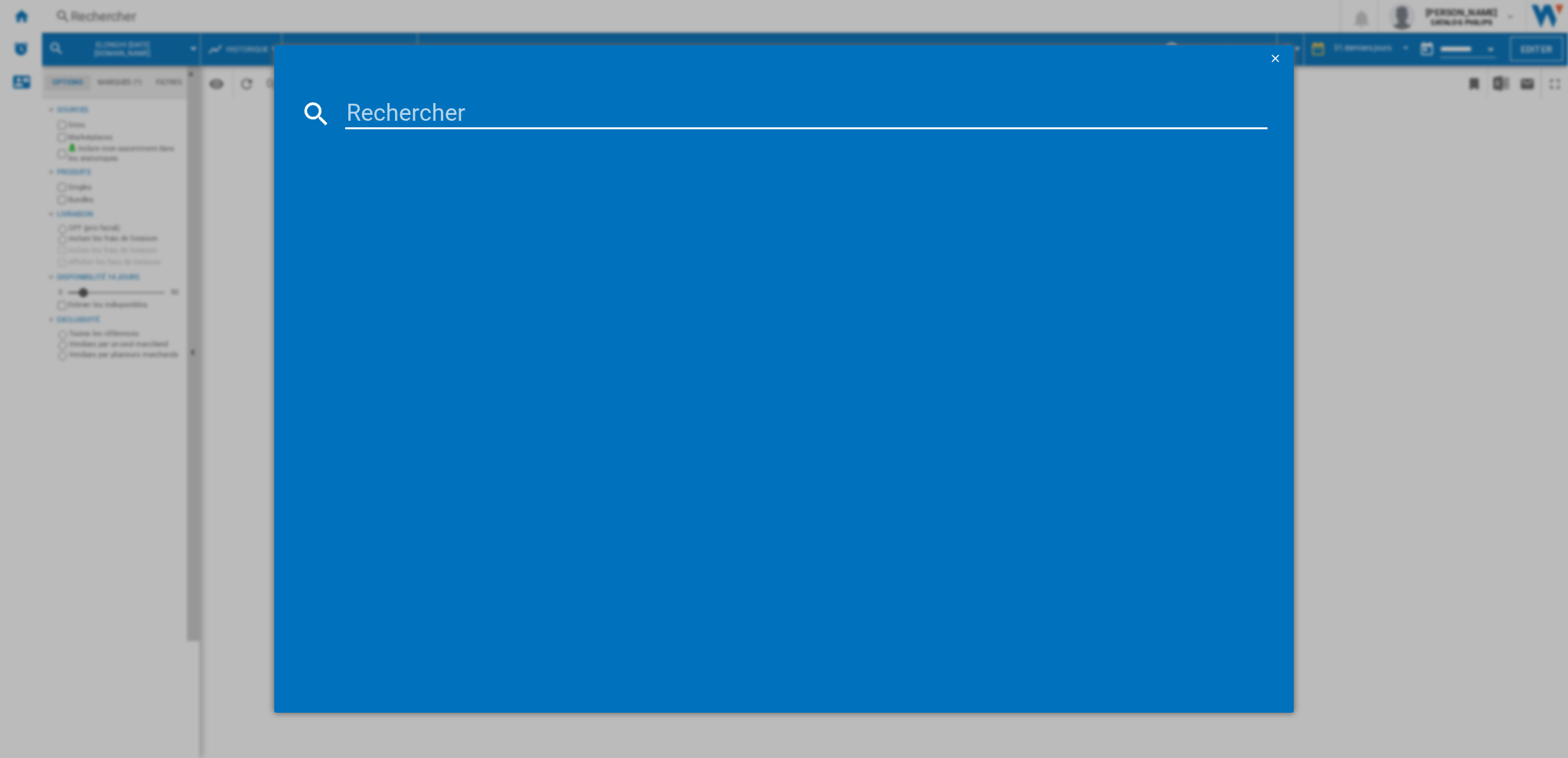
click at [486, 100] on input at bounding box center [806, 113] width 923 height 32
paste input "elonghi [DATE][DOMAIN_NAME]"
click at [486, 100] on input "elonghi [DATE][DOMAIN_NAME]" at bounding box center [806, 113] width 923 height 32
click at [351, 115] on input "elonghi [DATE][DOMAIN_NAME]" at bounding box center [806, 113] width 923 height 32
drag, startPoint x: 441, startPoint y: 119, endPoint x: 286, endPoint y: 115, distance: 155.1
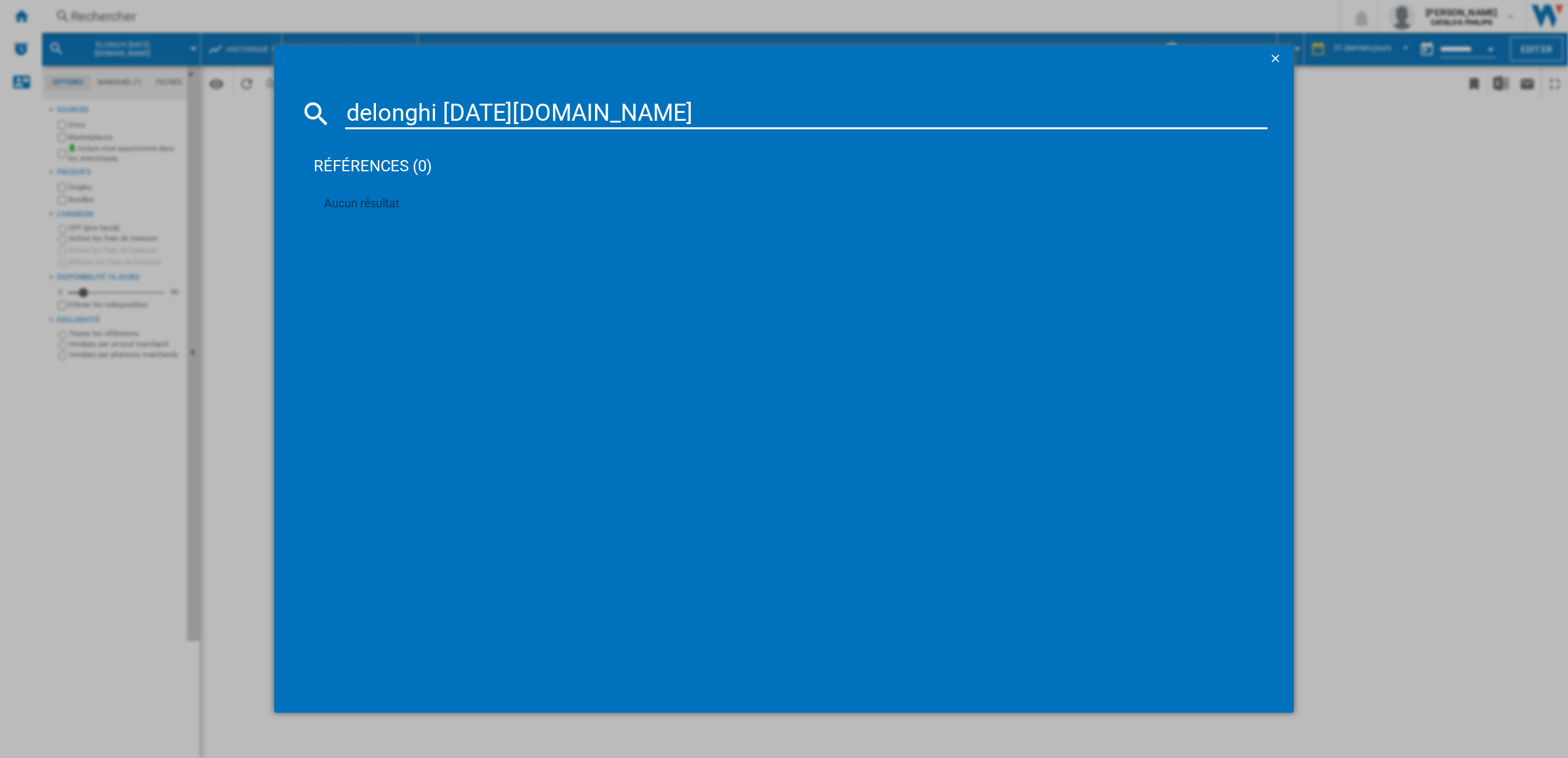
click at [286, 115] on md-dialog-content "delonghi [DATE][DOMAIN_NAME] références (0) Aucun résultat" at bounding box center [784, 392] width 1020 height 641
drag, startPoint x: 494, startPoint y: 112, endPoint x: 440, endPoint y: 113, distance: 54.0
click at [440, 113] on input "[DATE][DOMAIN_NAME]" at bounding box center [806, 113] width 923 height 32
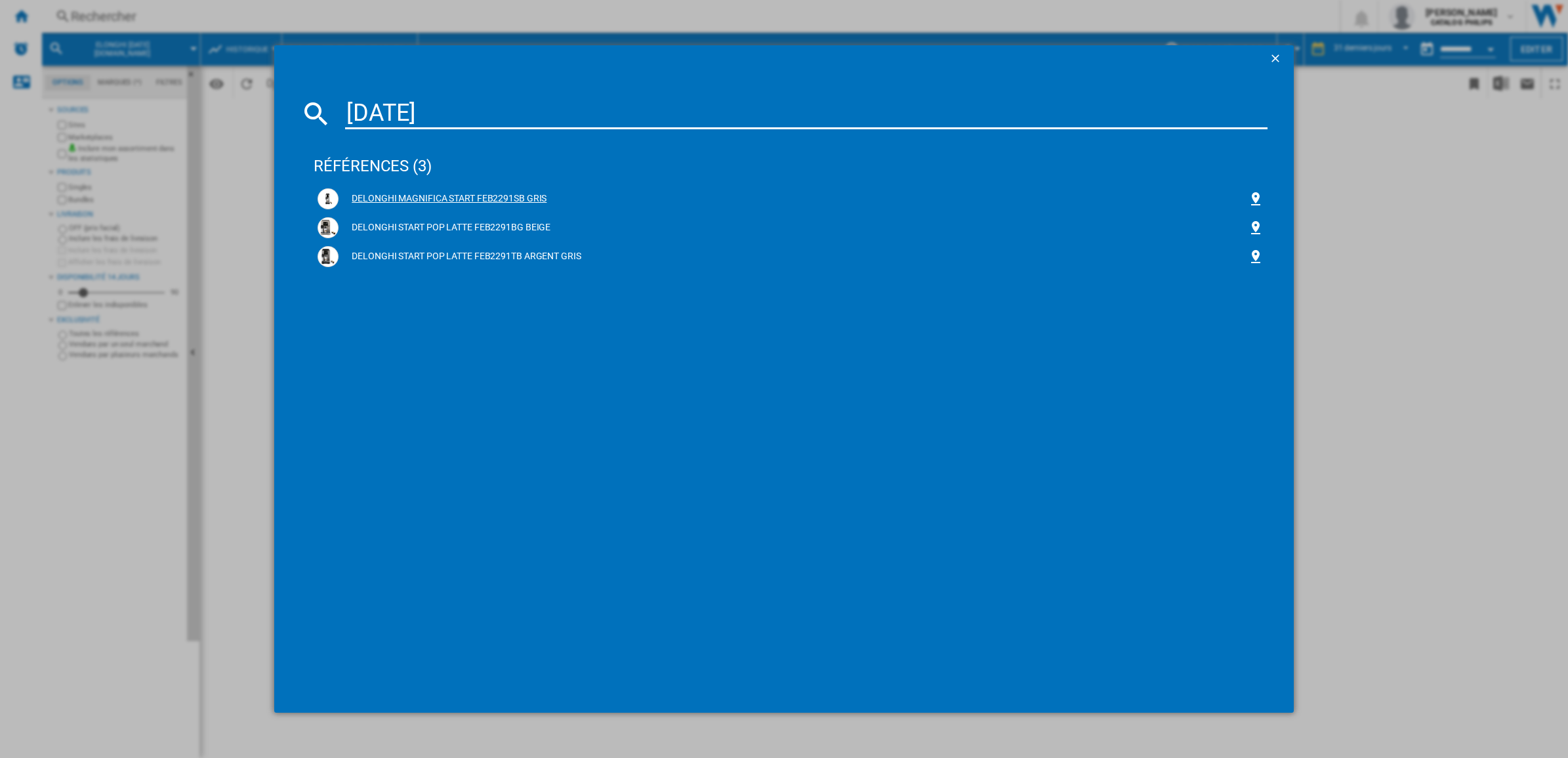
type input "[DATE]"
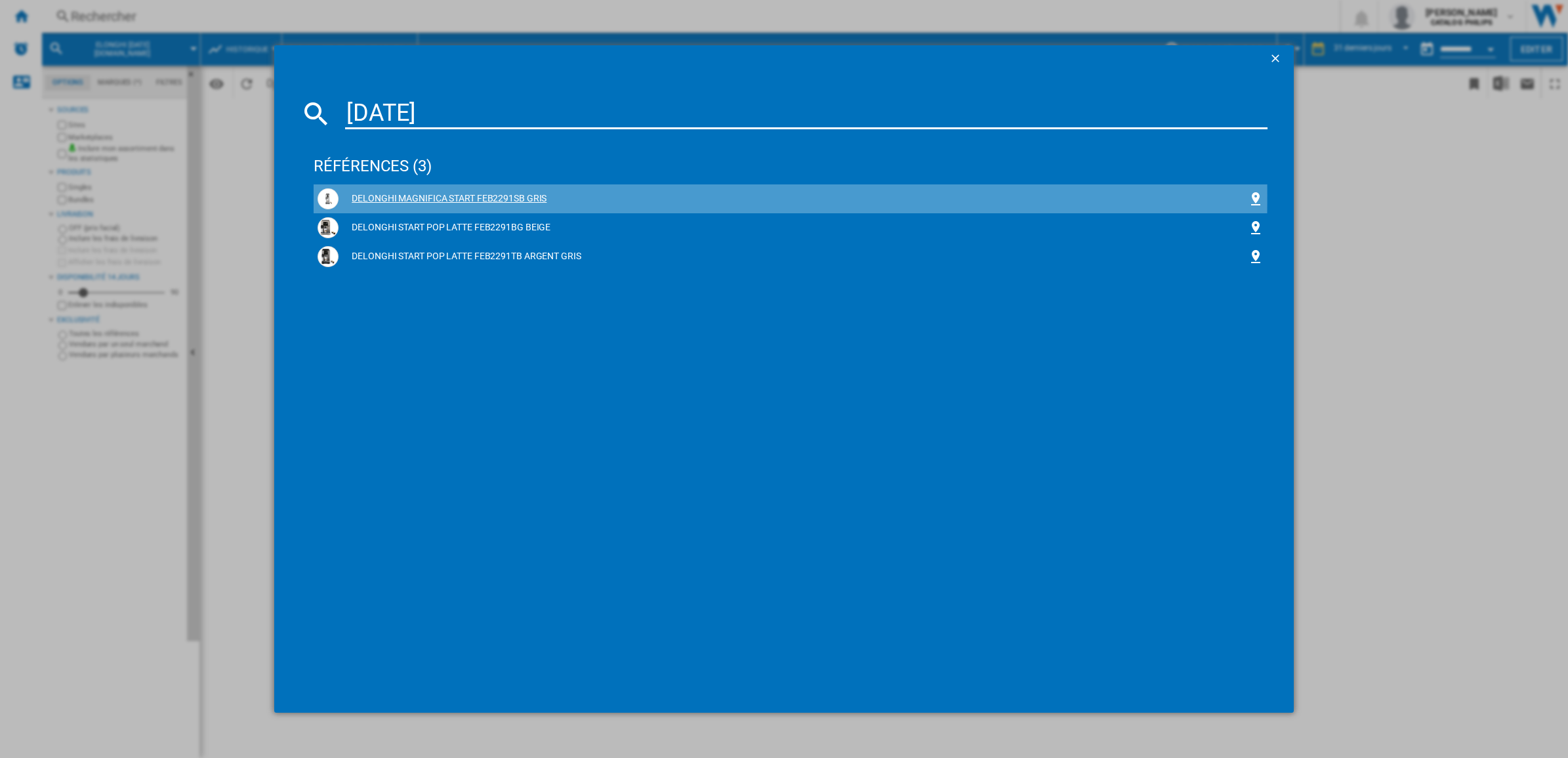
click at [432, 196] on div "DELONGHI MAGNIFICA START FEB2291SB GRIS" at bounding box center [792, 199] width 910 height 13
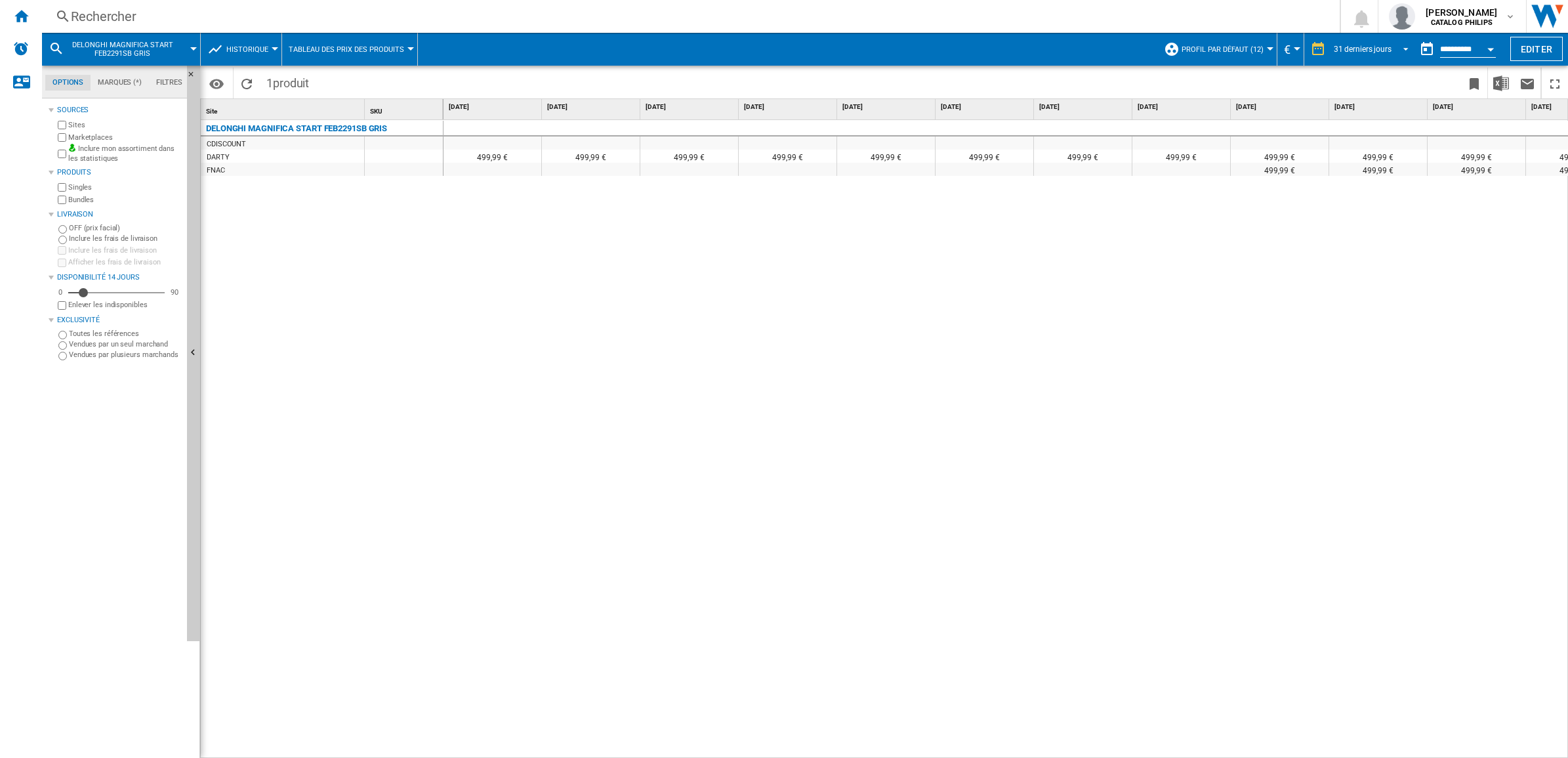
click at [1380, 47] on div "31 derniers jours" at bounding box center [1363, 50] width 58 height 9
click at [1373, 163] on div "6 derniers mois" at bounding box center [1355, 169] width 53 height 11
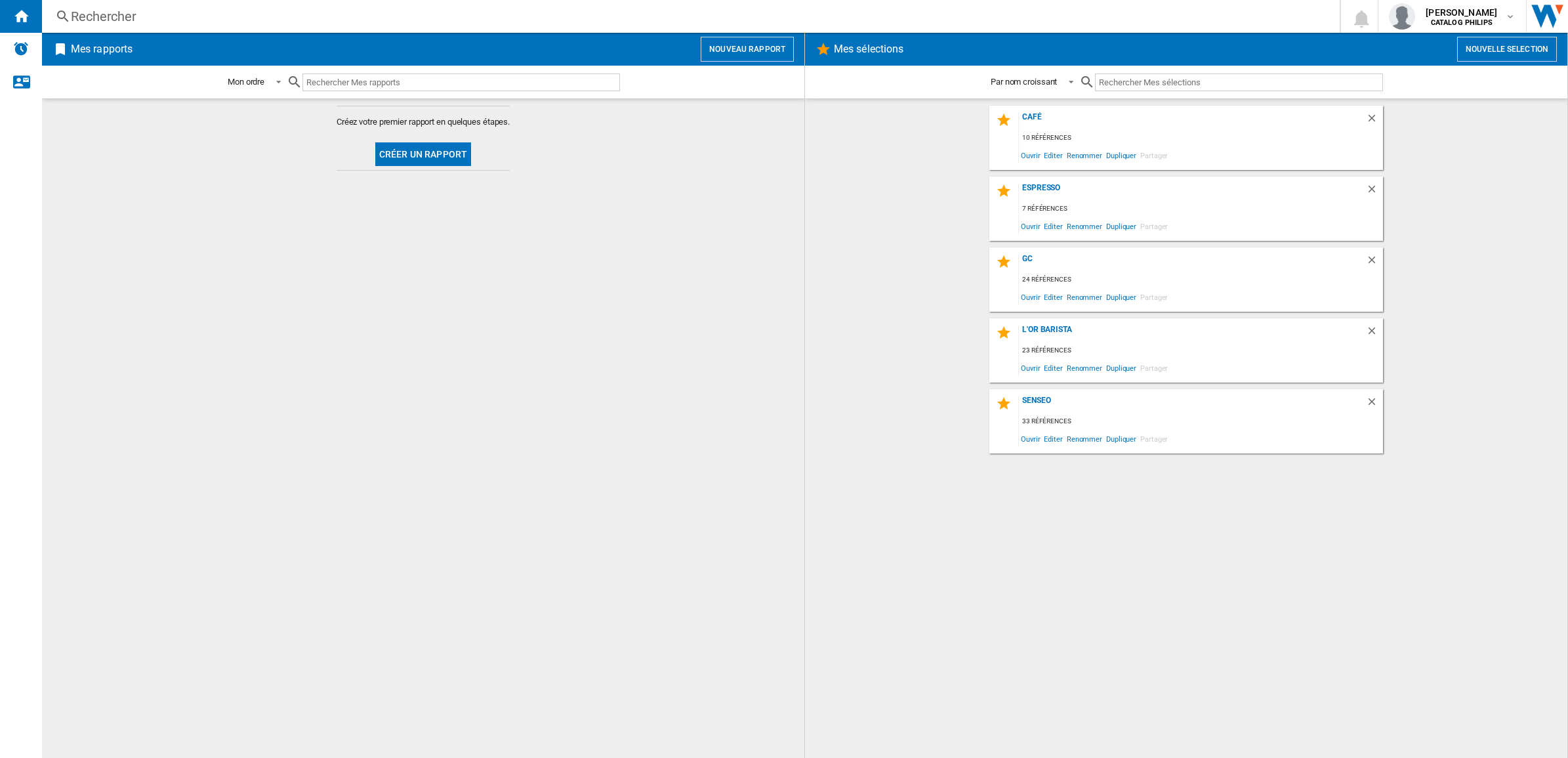
click at [466, 15] on div "Rechercher" at bounding box center [688, 17] width 1235 height 19
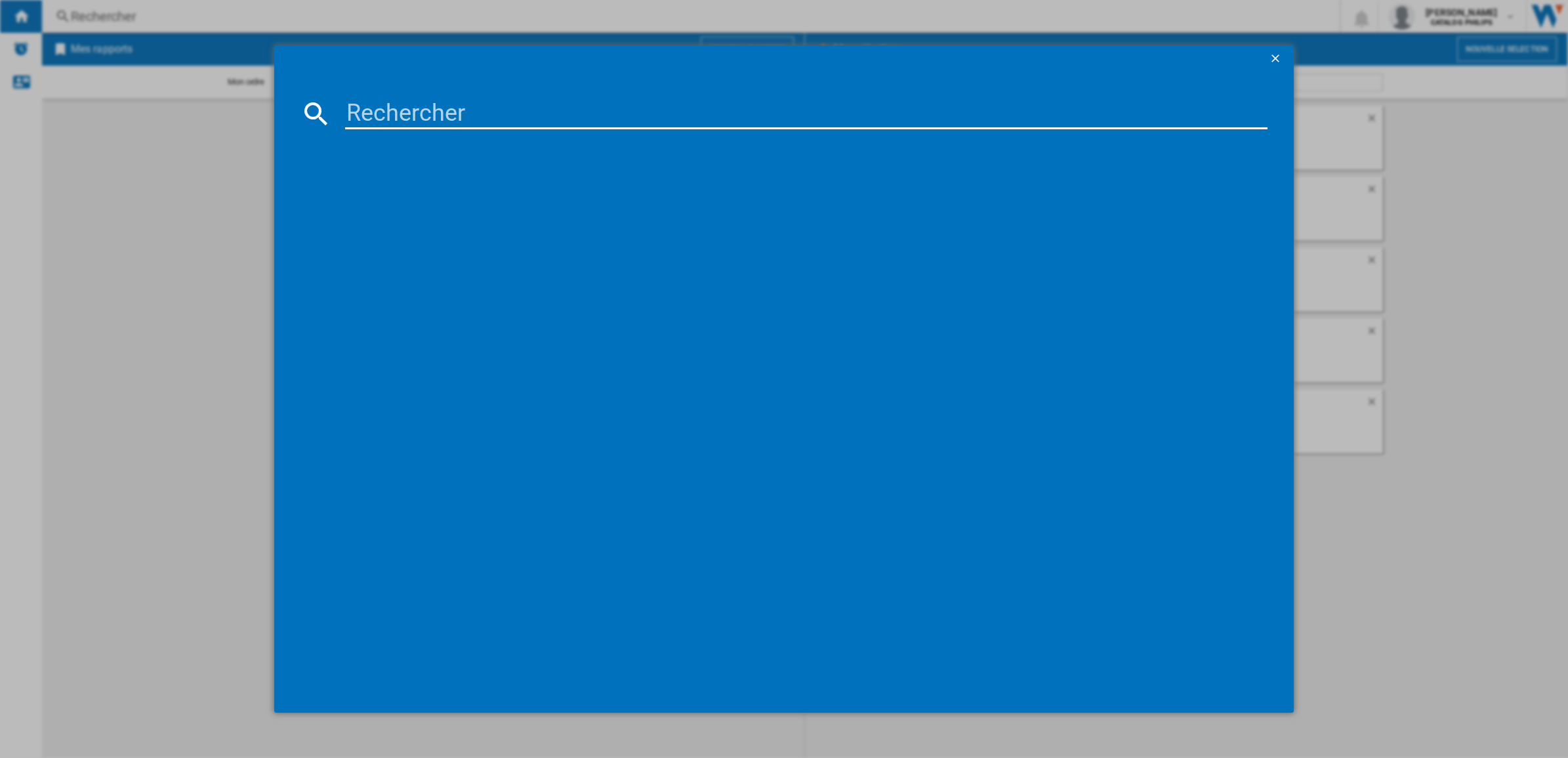
click at [464, 118] on input at bounding box center [806, 113] width 923 height 32
paste input "ECAM292.52.GB"
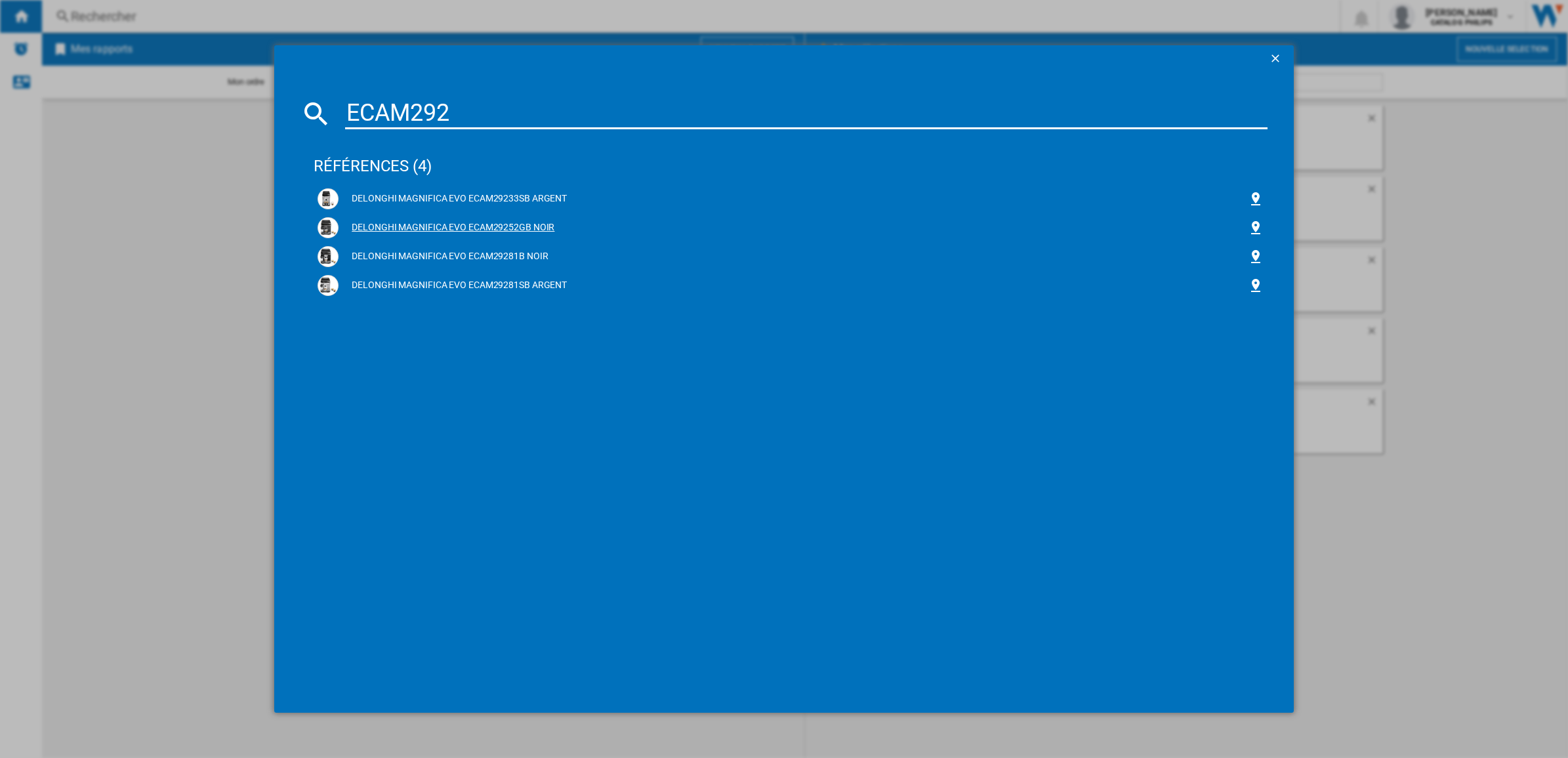
type input "ECAM292"
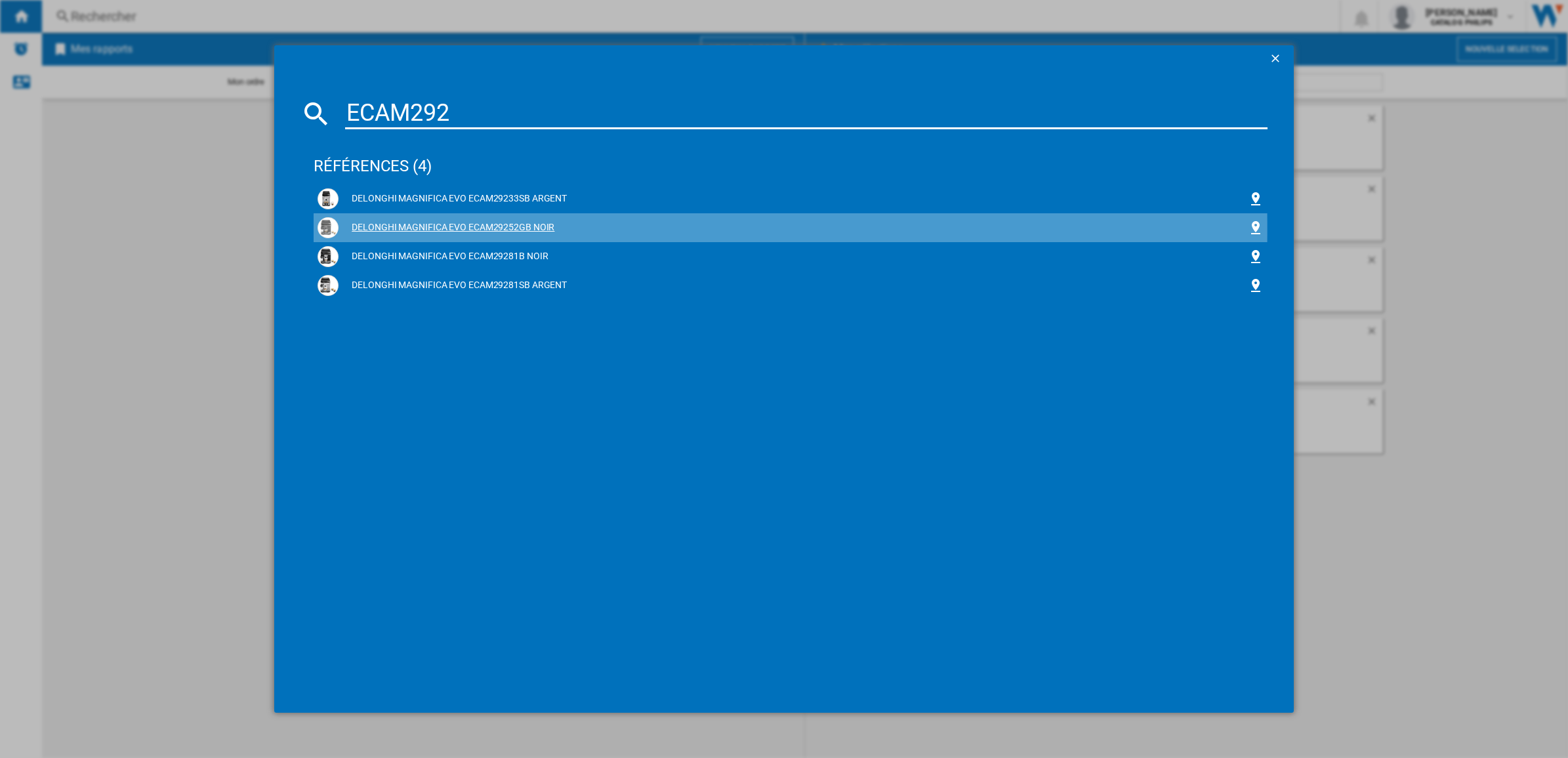
click at [496, 229] on div "DELONGHI MAGNIFICA EVO ECAM29252GB NOIR" at bounding box center [792, 228] width 910 height 13
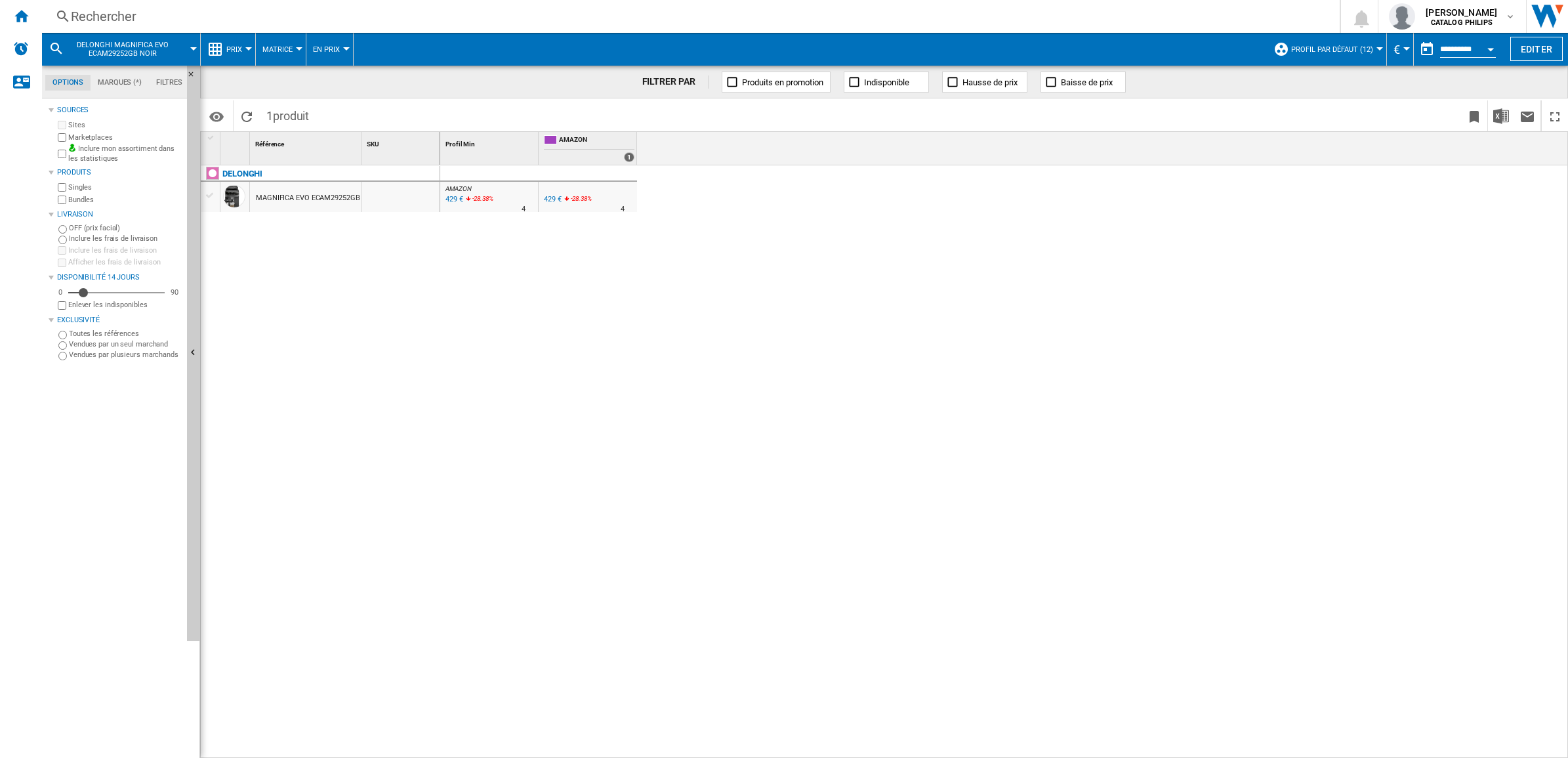
click at [329, 194] on div "MAGNIFICA EVO ECAM29252GB NOIR" at bounding box center [317, 198] width 123 height 30
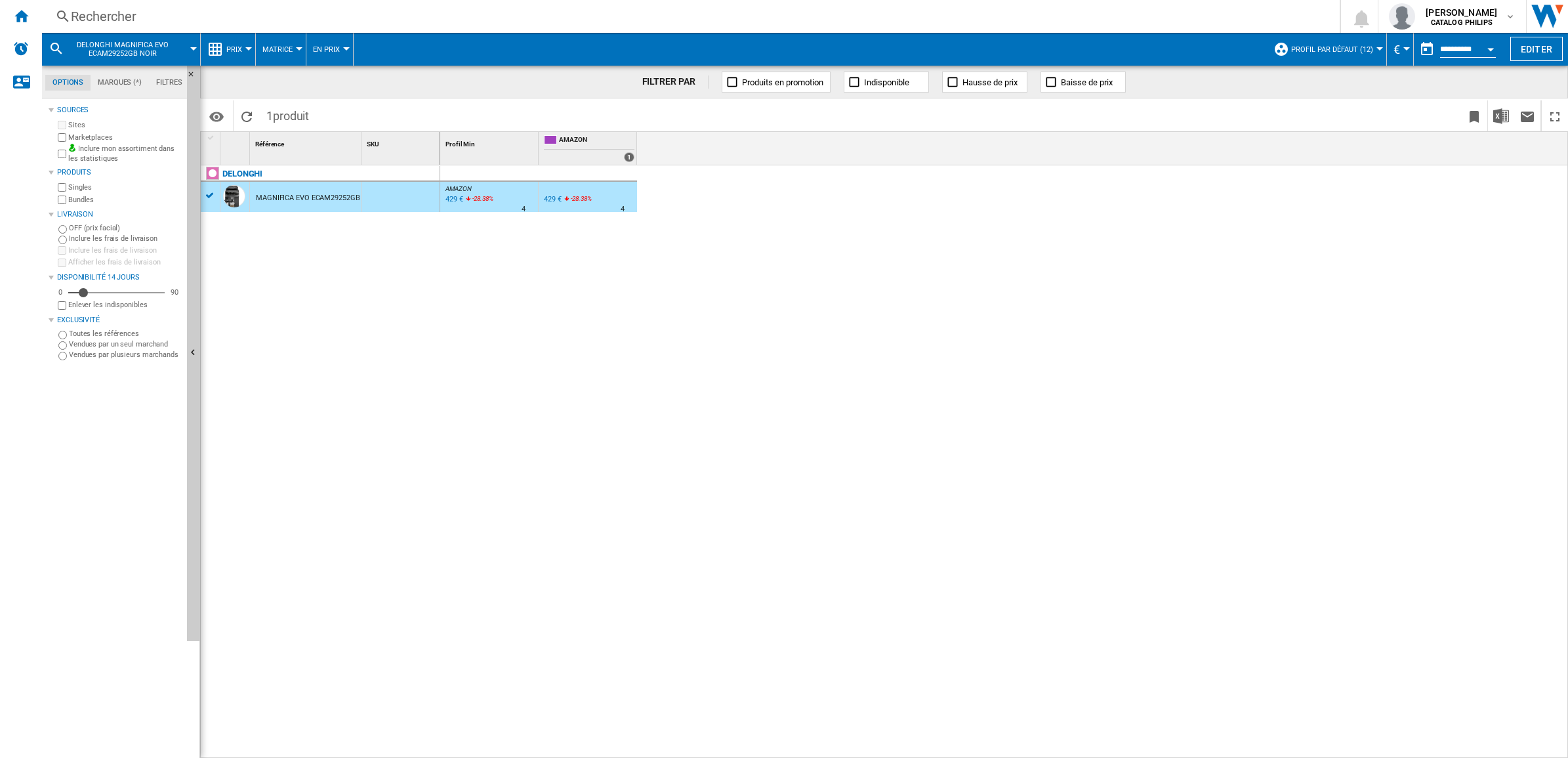
click at [323, 196] on div "MAGNIFICA EVO ECAM29252GB NOIR" at bounding box center [317, 198] width 123 height 30
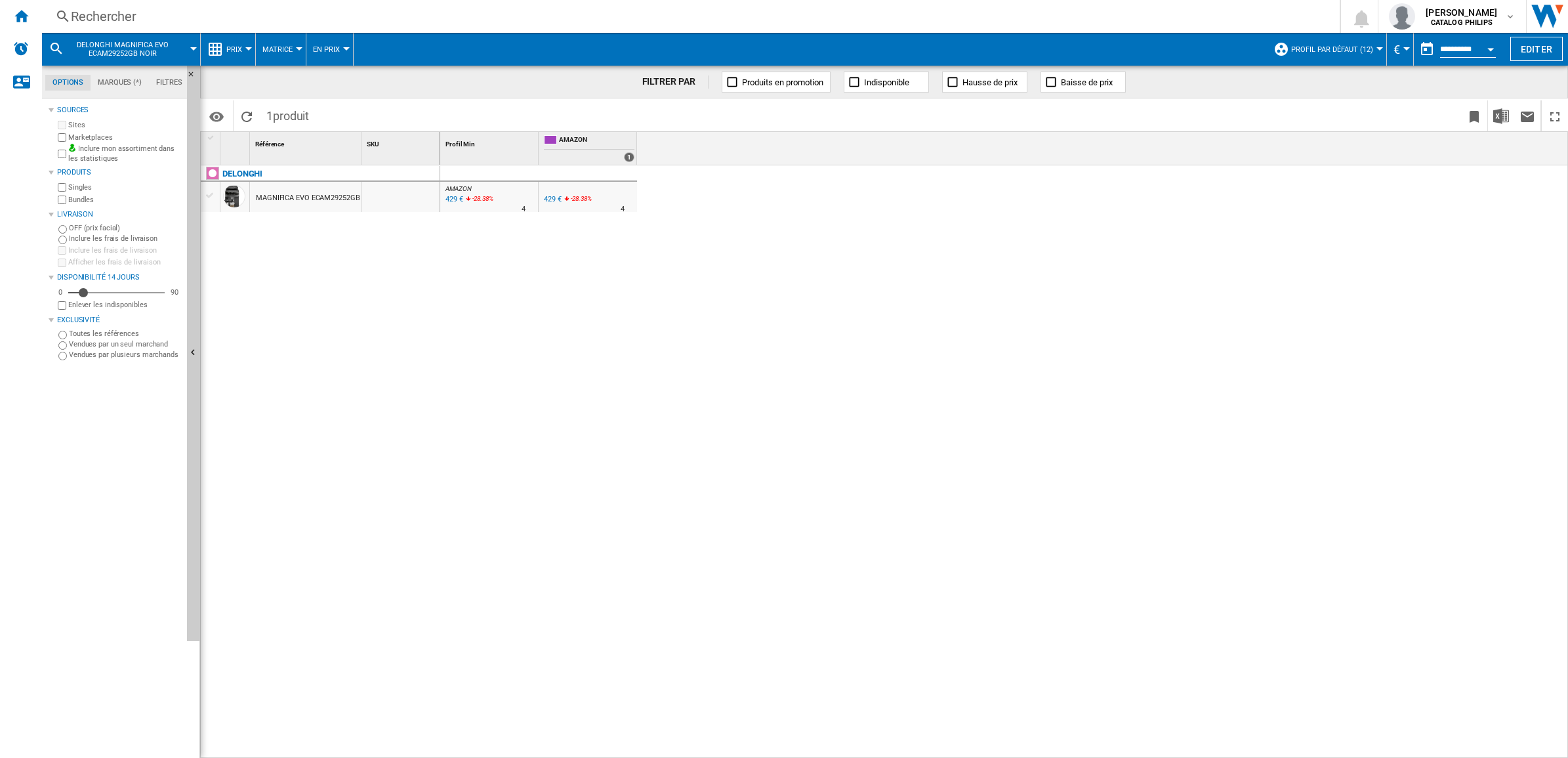
click at [450, 199] on div "429 €" at bounding box center [453, 200] width 20 height 13
